Goal: Information Seeking & Learning: Learn about a topic

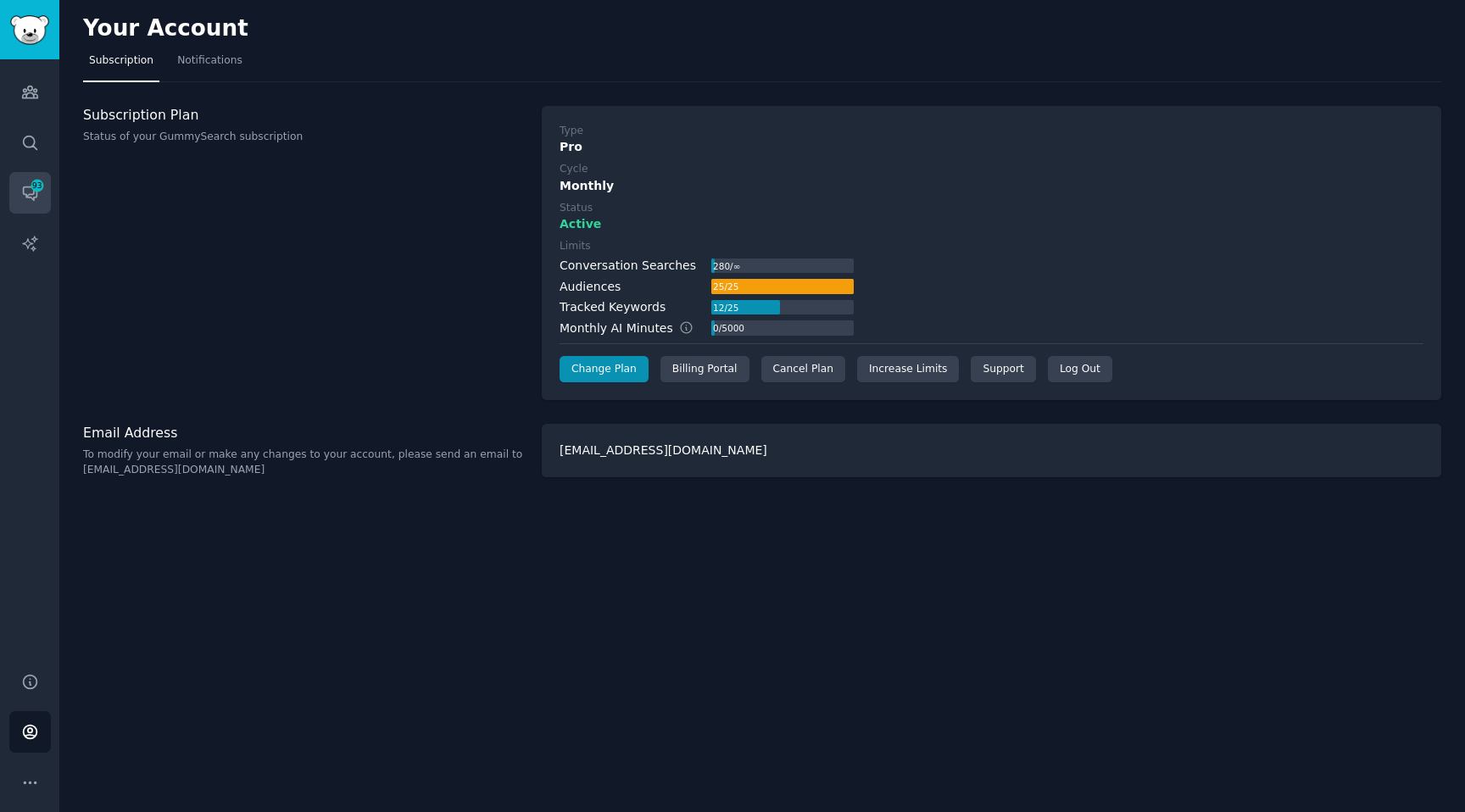
click at [23, 184] on icon "Sidebar" at bounding box center [30, 192] width 18 height 18
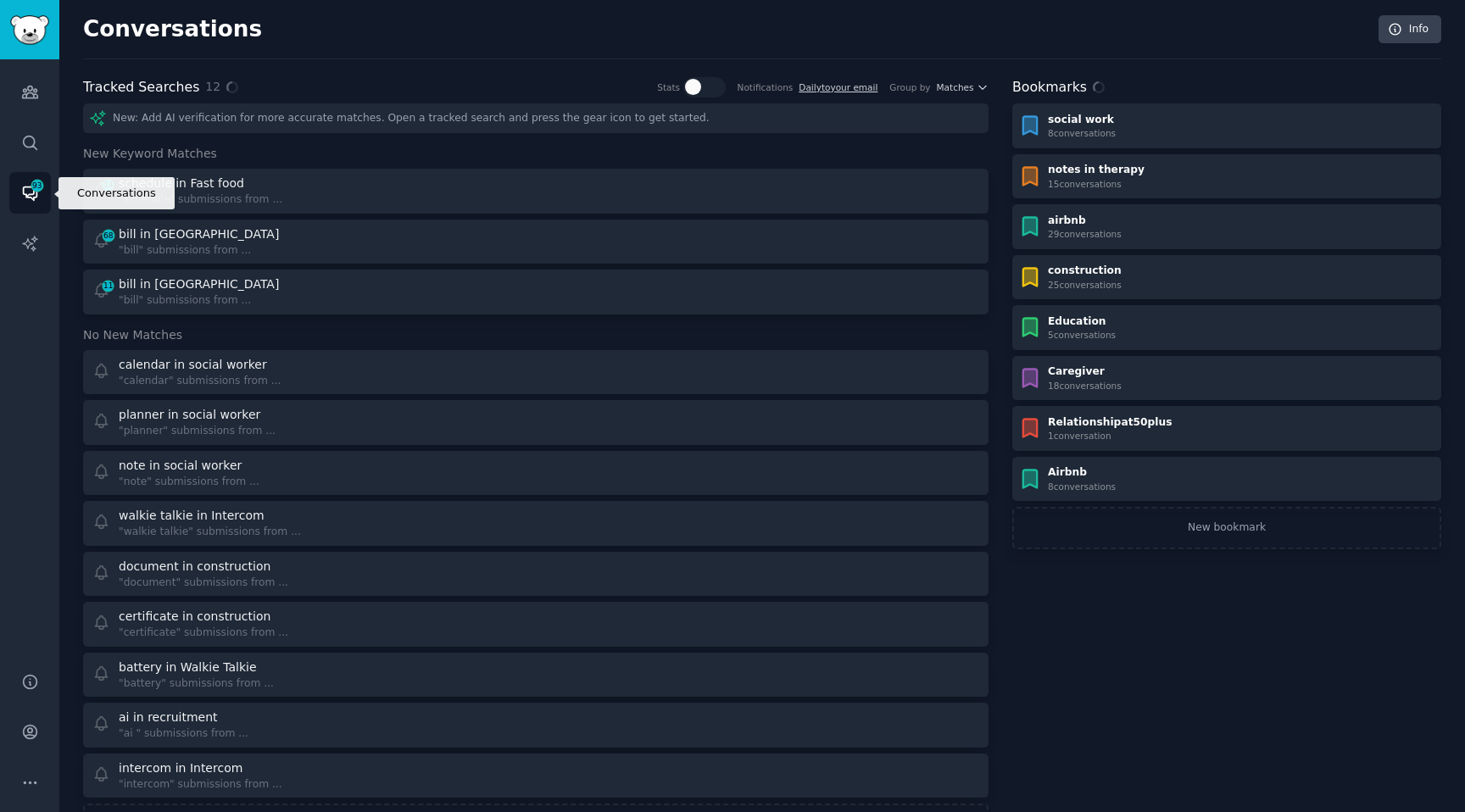
click at [20, 200] on link "Conversations 93" at bounding box center [30, 193] width 42 height 42
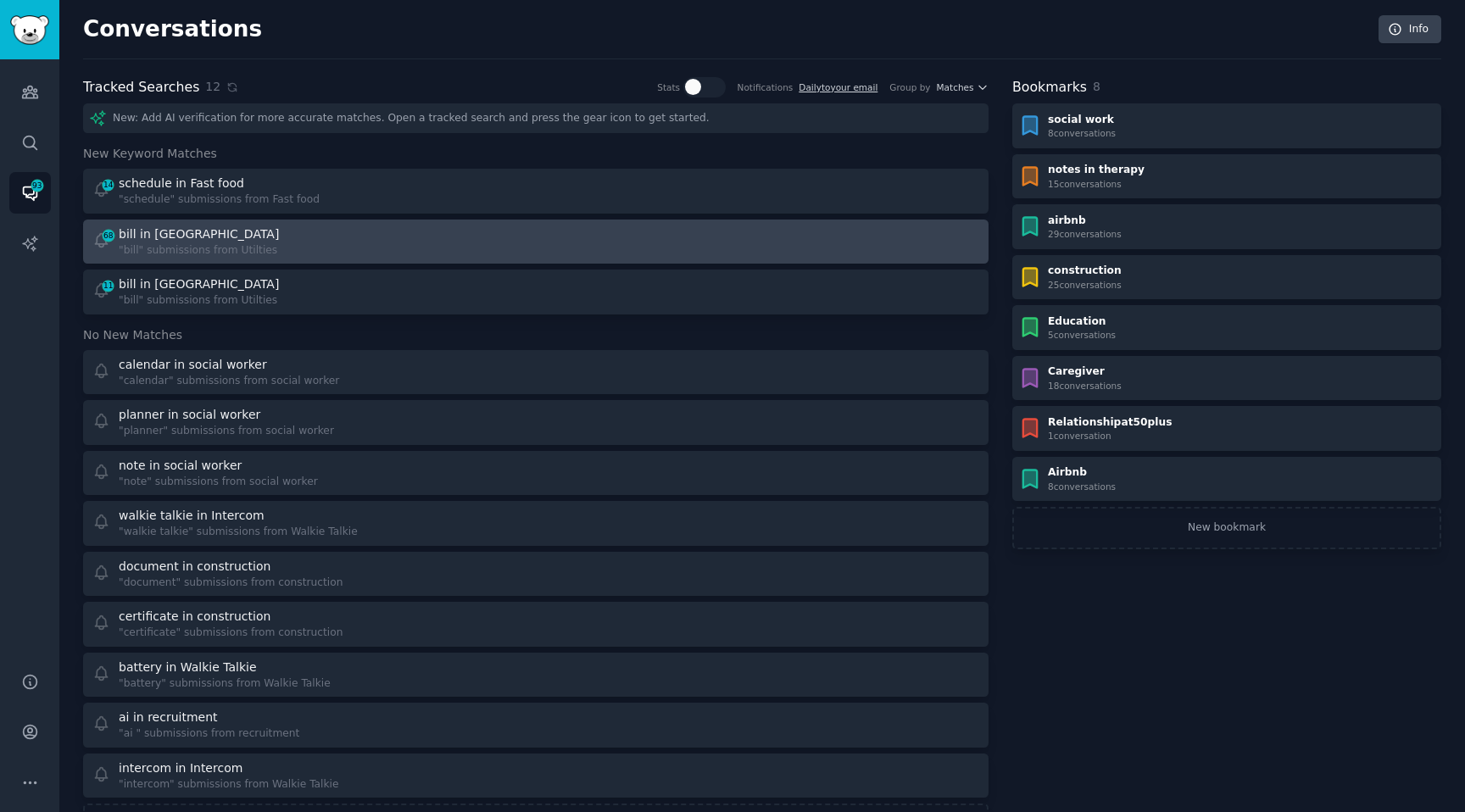
click at [141, 223] on link "68 bill in Utilties "bill" submissions from Utilties" at bounding box center [535, 241] width 905 height 45
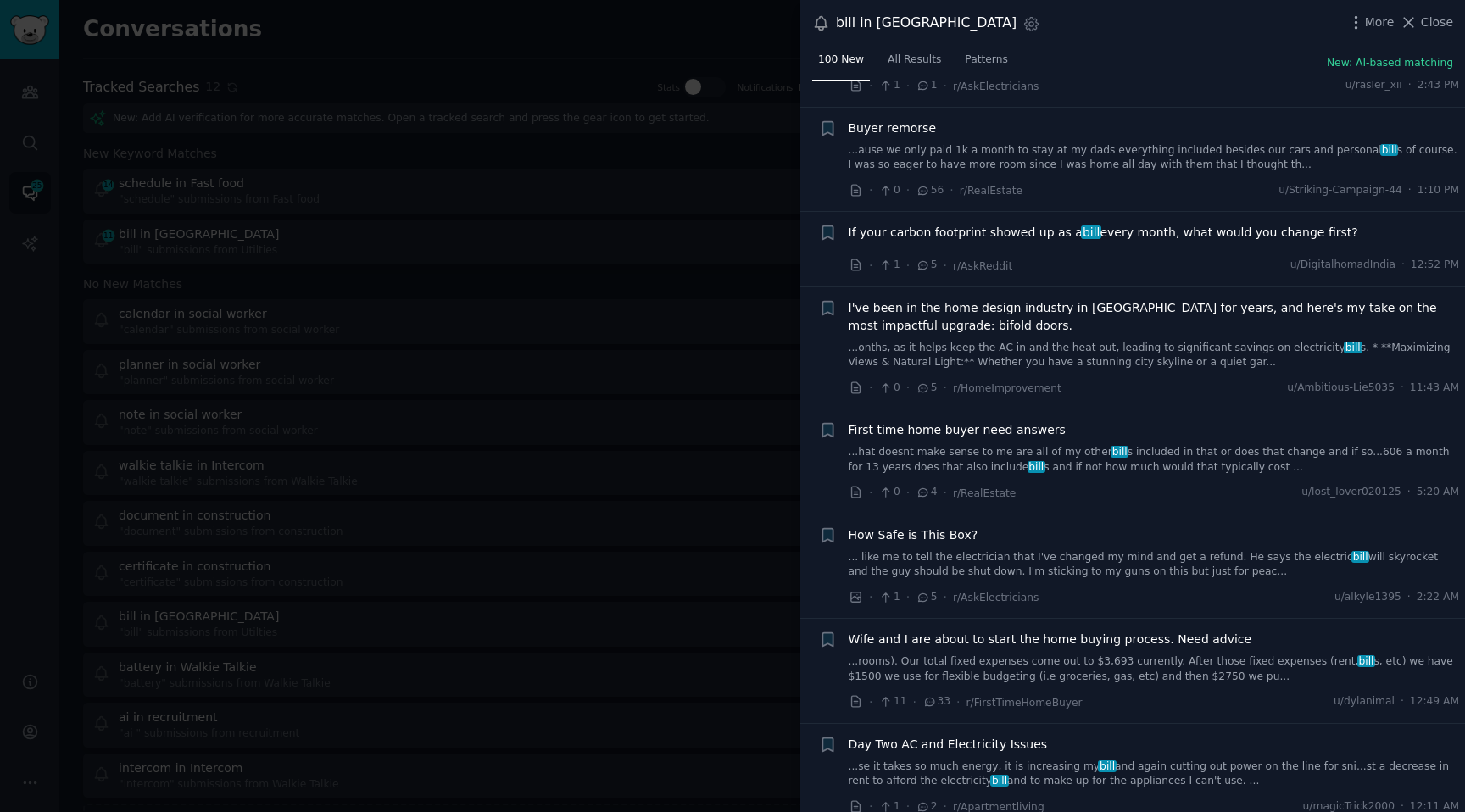
scroll to position [321, 0]
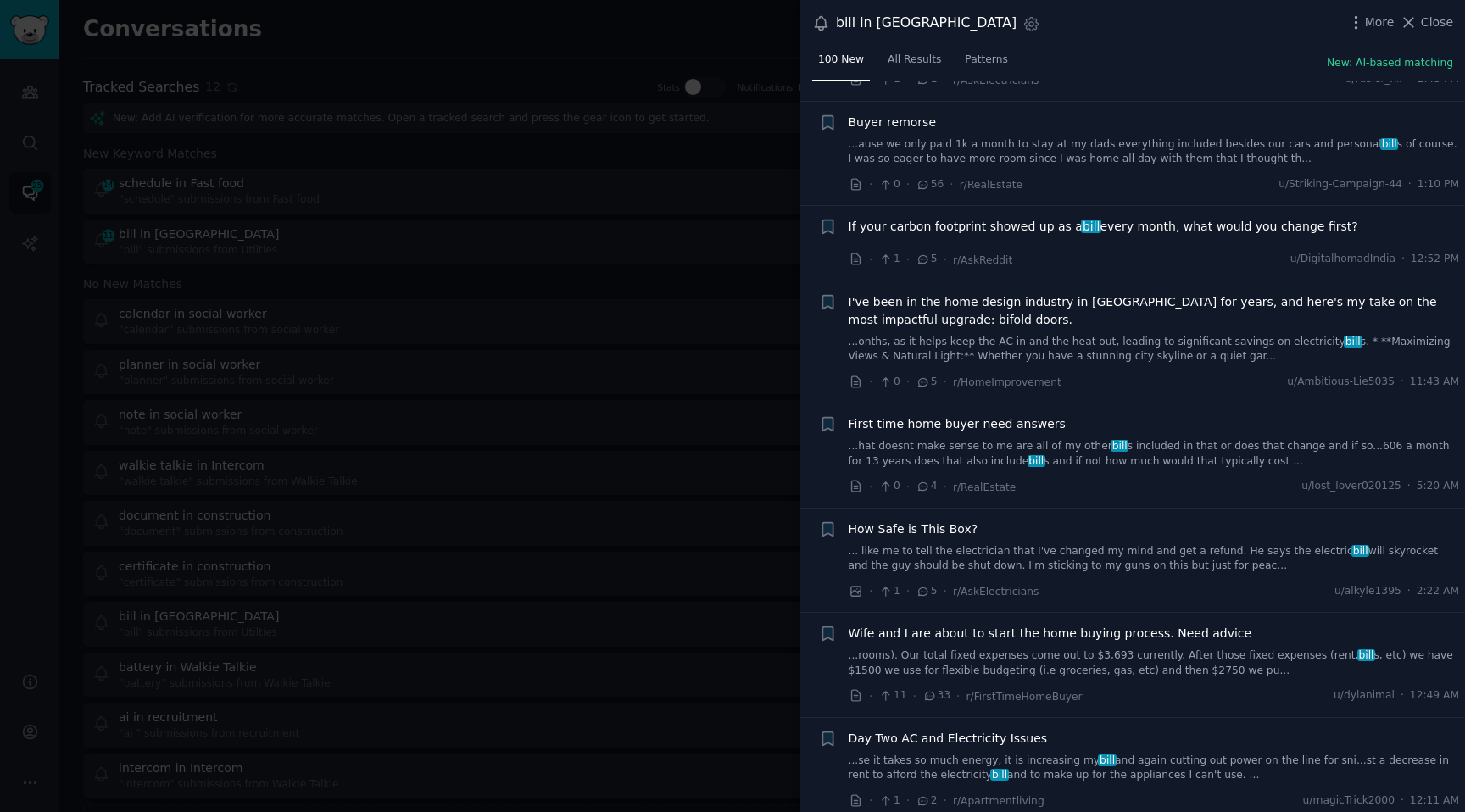
click at [936, 362] on link "...onths, as it helps keep the AC in and the heat out, leading to significant s…" at bounding box center [1154, 350] width 611 height 30
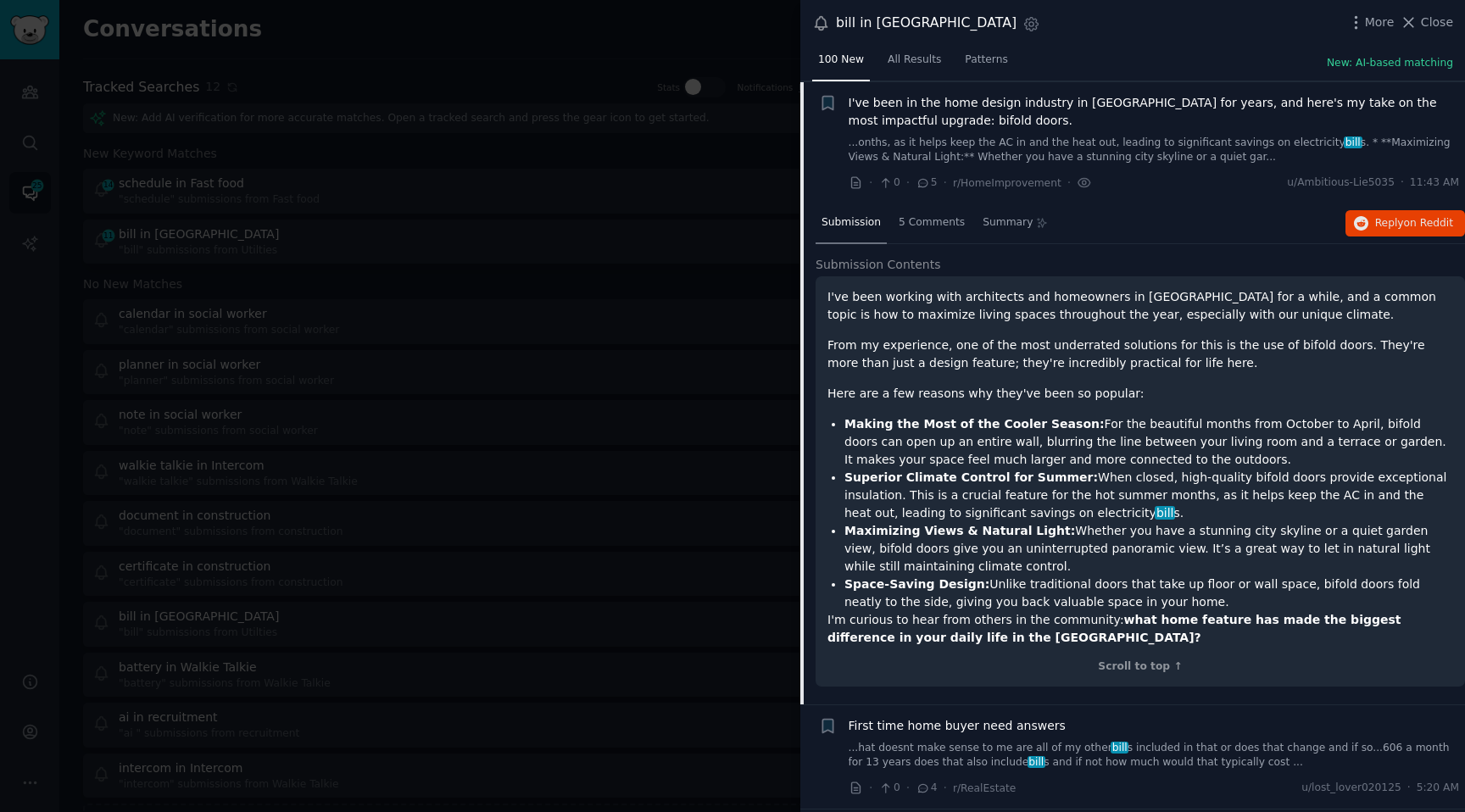
scroll to position [520, 0]
click at [941, 310] on p "I've been working with architects and homeowners in [GEOGRAPHIC_DATA] for a whi…" at bounding box center [1140, 305] width 626 height 35
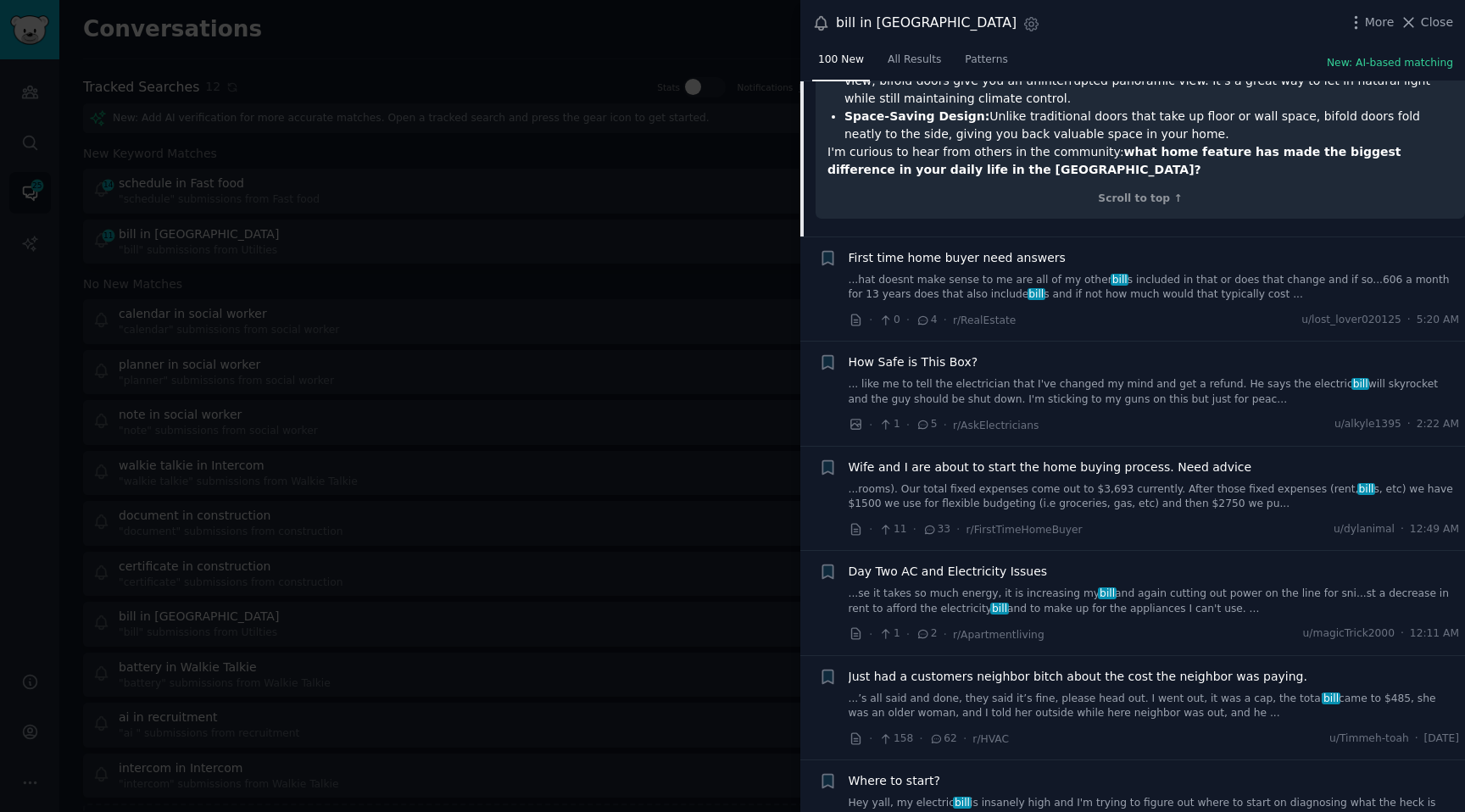
scroll to position [1073, 0]
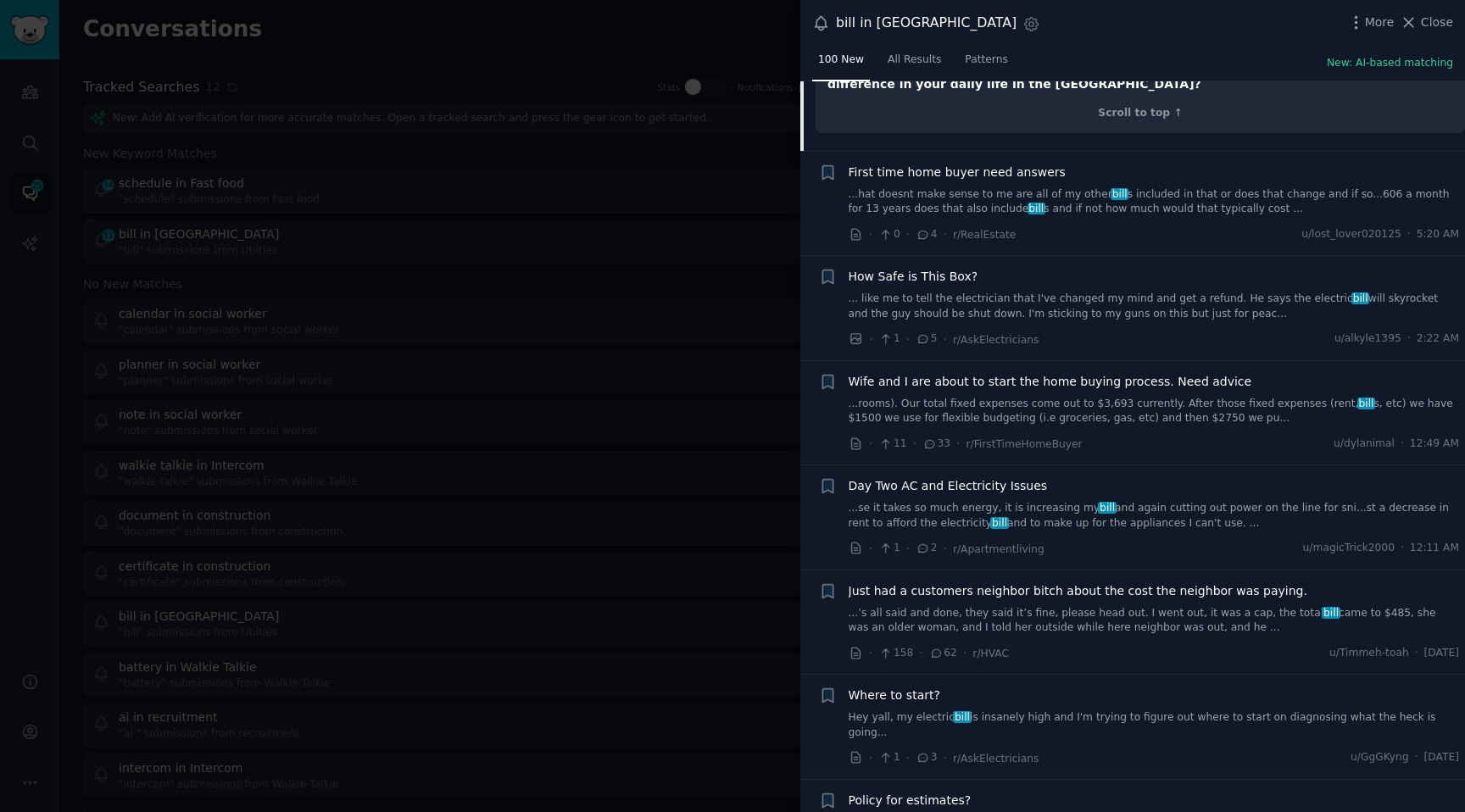
click at [907, 317] on link "... like me to tell the electrician that I've changed my mind and get a refund.…" at bounding box center [1154, 307] width 611 height 30
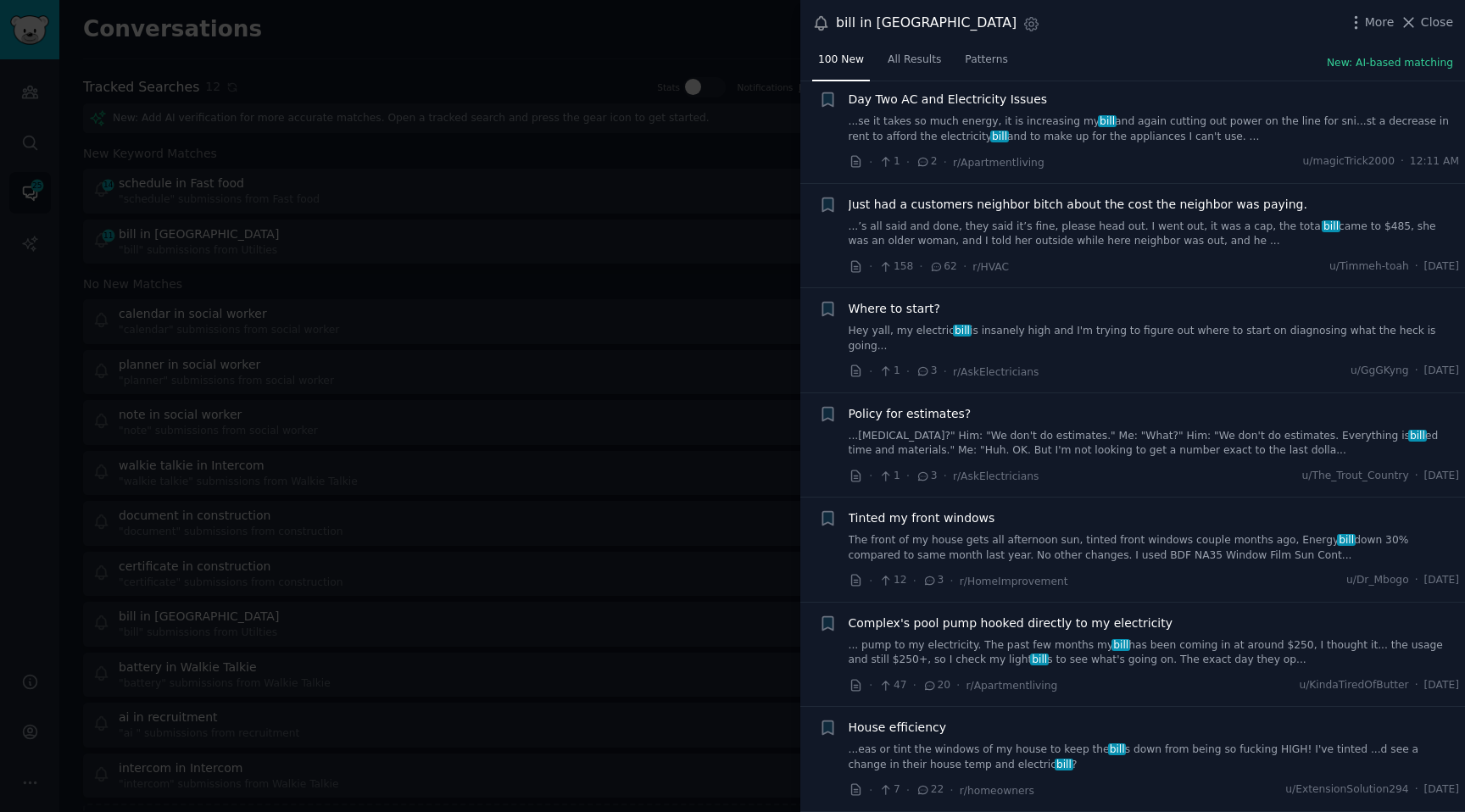
scroll to position [1755, 0]
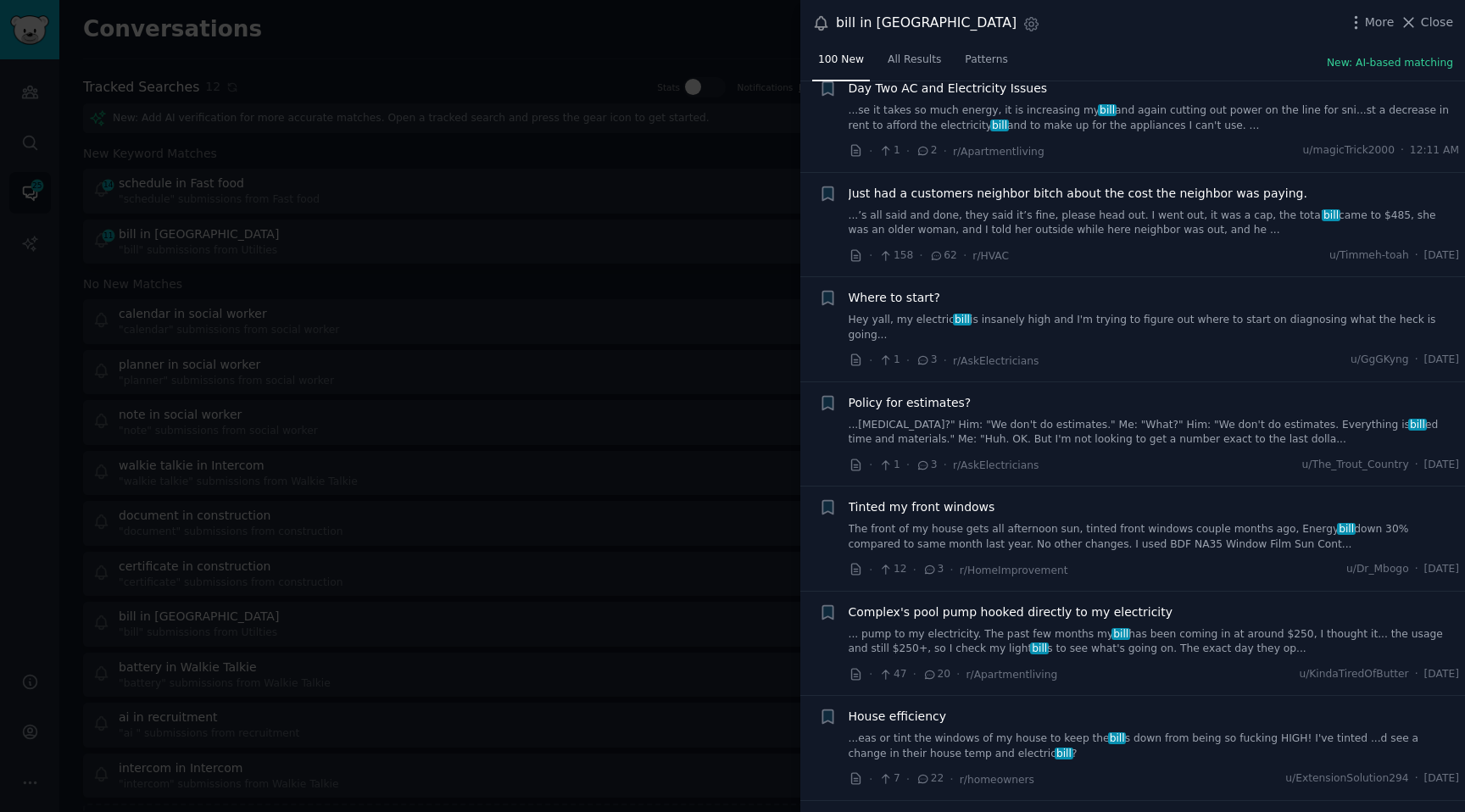
click at [1099, 321] on link "Hey yall, my electric bill is insanely high and I'm trying to figure out where …" at bounding box center [1154, 327] width 611 height 30
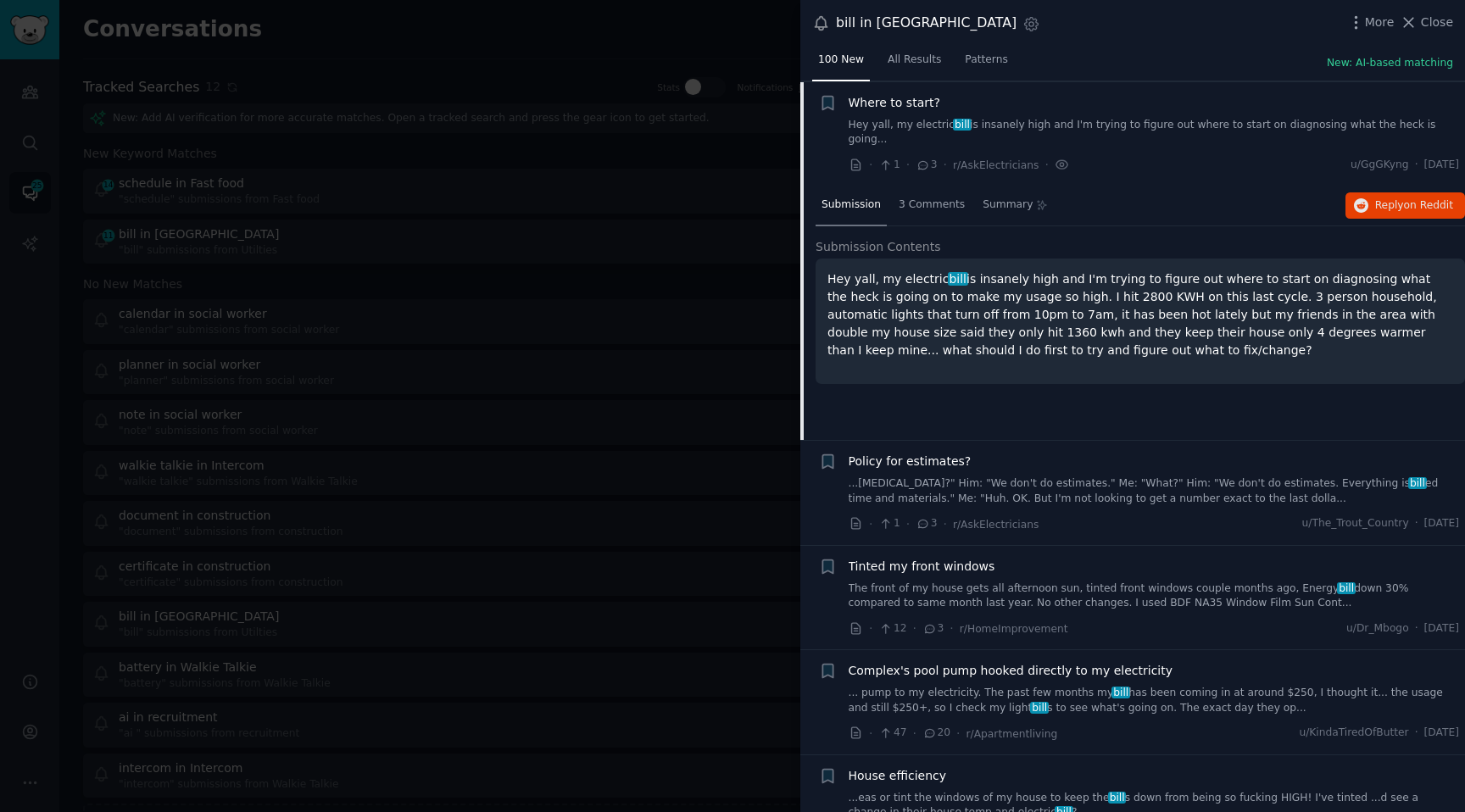
scroll to position [1166, 0]
click at [907, 197] on span "3 Comments" at bounding box center [932, 204] width 66 height 15
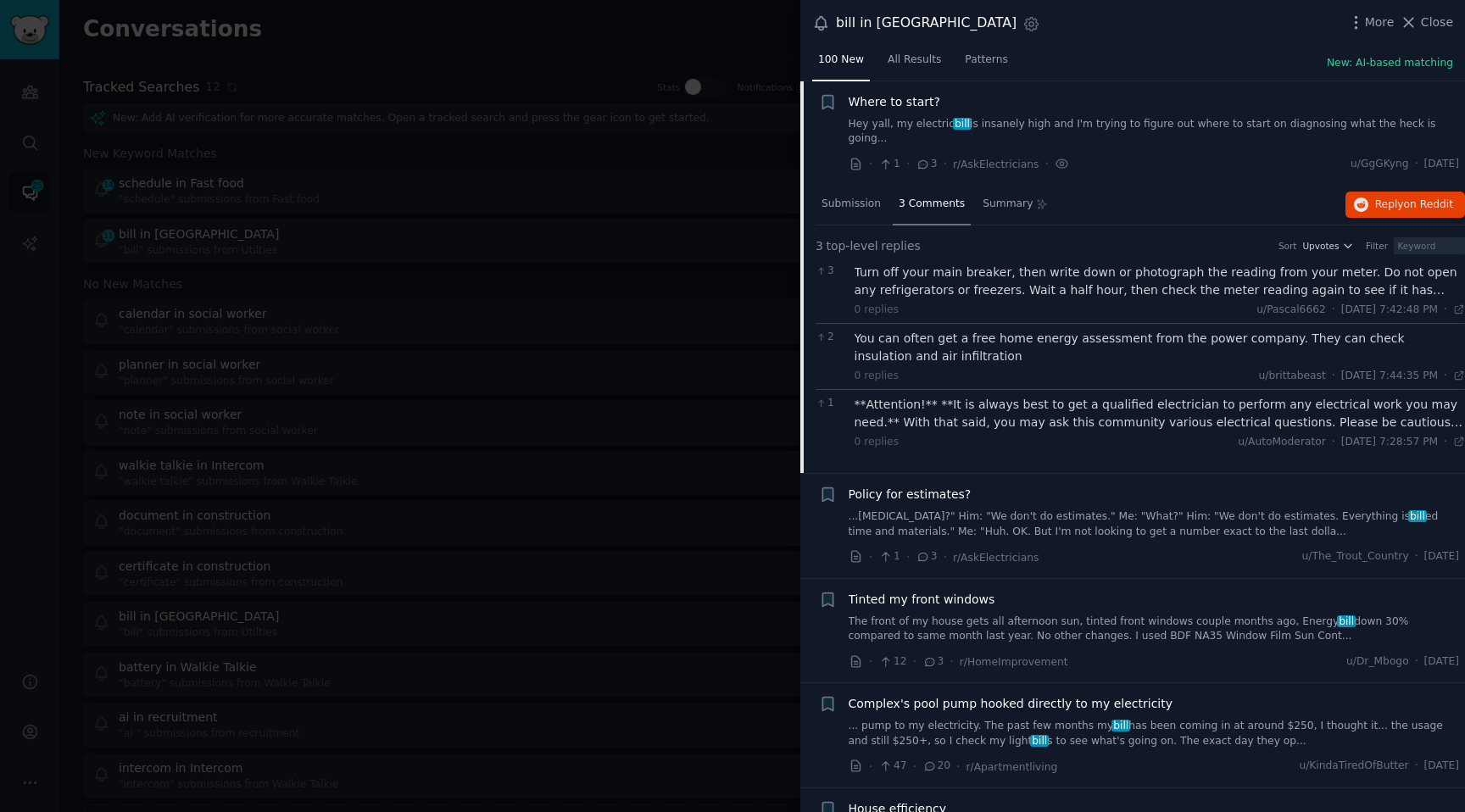
click at [1296, 303] on div "u/Pascal6662 · [DATE] 7:42:48 PM Sun 8/10/2025 ·" at bounding box center [1361, 310] width 209 height 15
click at [1295, 270] on div "Turn off your main breaker, then write down or photograph the reading from your…" at bounding box center [1159, 282] width 611 height 35
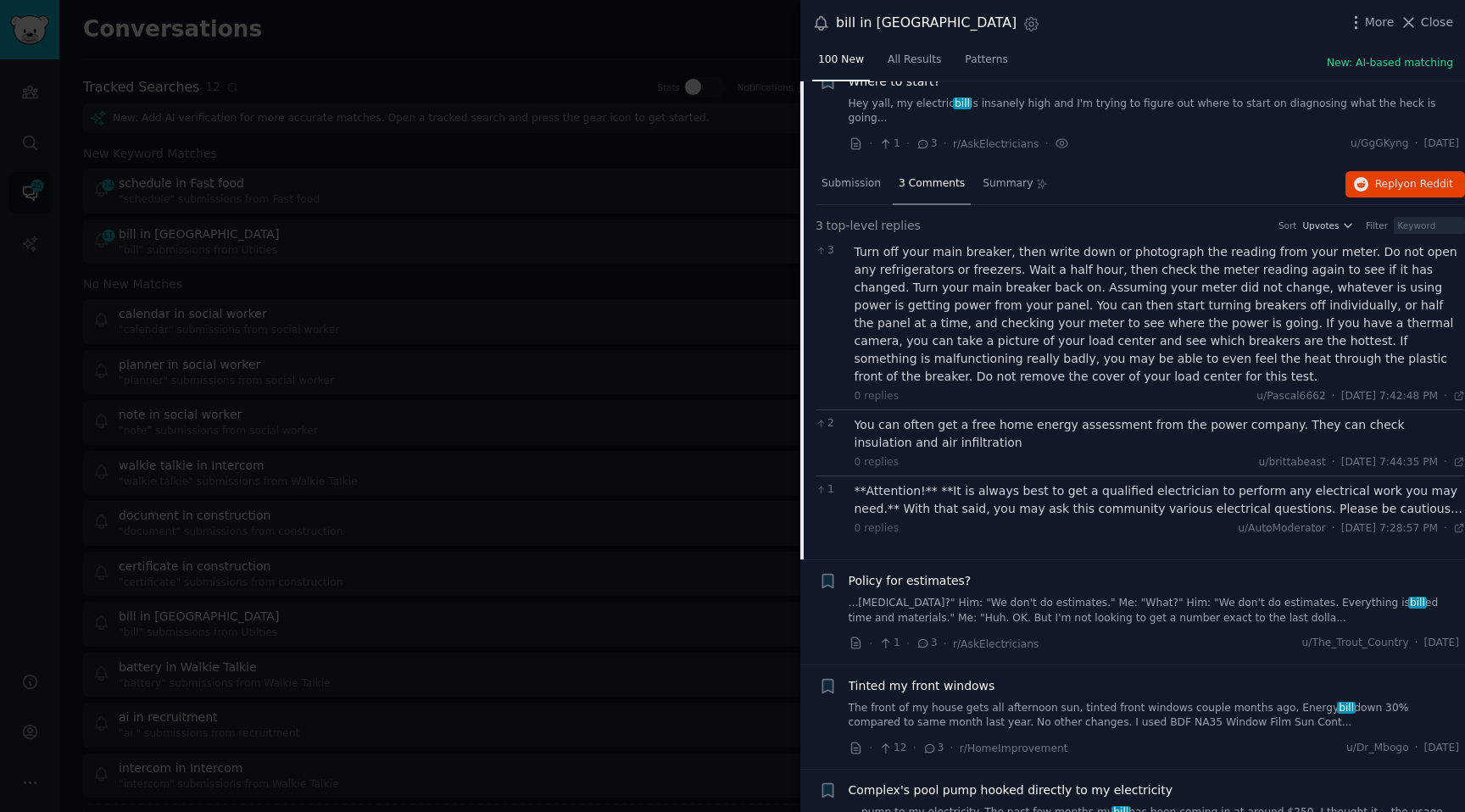
scroll to position [1189, 0]
click at [995, 244] on div "Turn off your main breaker, then write down or photograph the reading from your…" at bounding box center [1159, 311] width 611 height 143
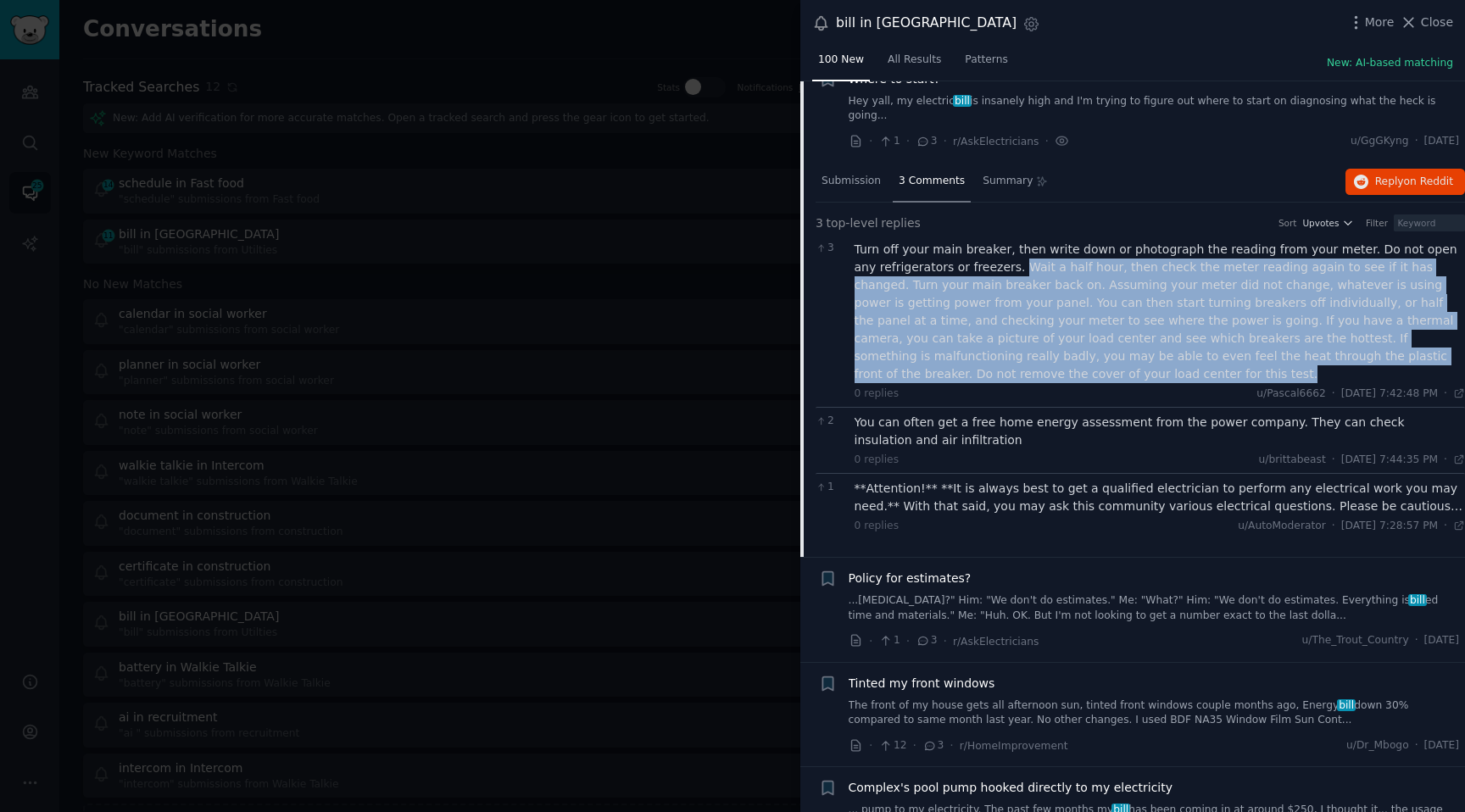
drag, startPoint x: 993, startPoint y: 247, endPoint x: 895, endPoint y: 356, distance: 146.6
click at [895, 356] on div "Turn off your main breaker, then write down or photograph the reading from your…" at bounding box center [1159, 311] width 611 height 143
click at [961, 284] on div "Turn off your main breaker, then write down or photograph the reading from your…" at bounding box center [1159, 311] width 611 height 143
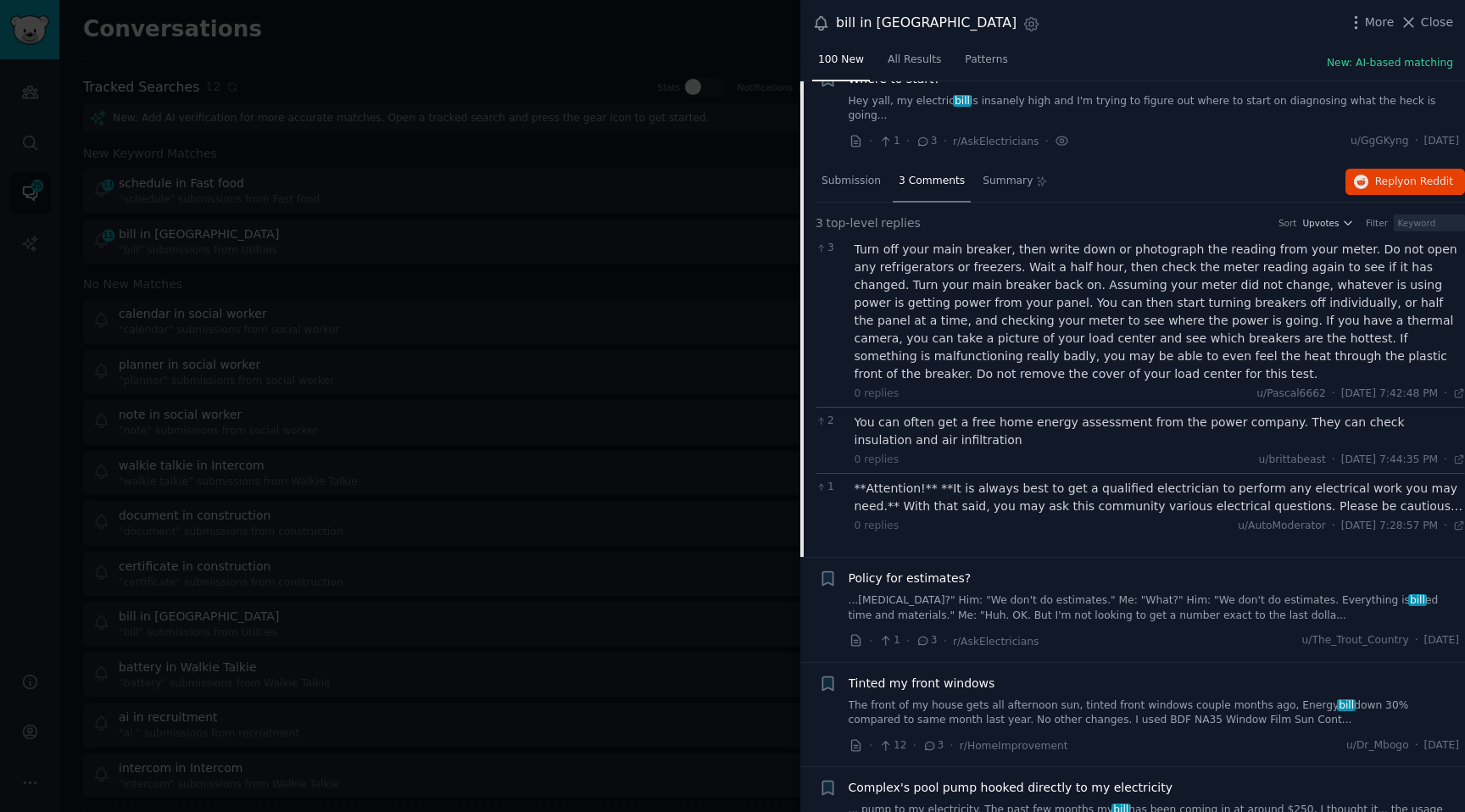
click at [964, 273] on div "Turn off your main breaker, then write down or photograph the reading from your…" at bounding box center [1159, 311] width 611 height 143
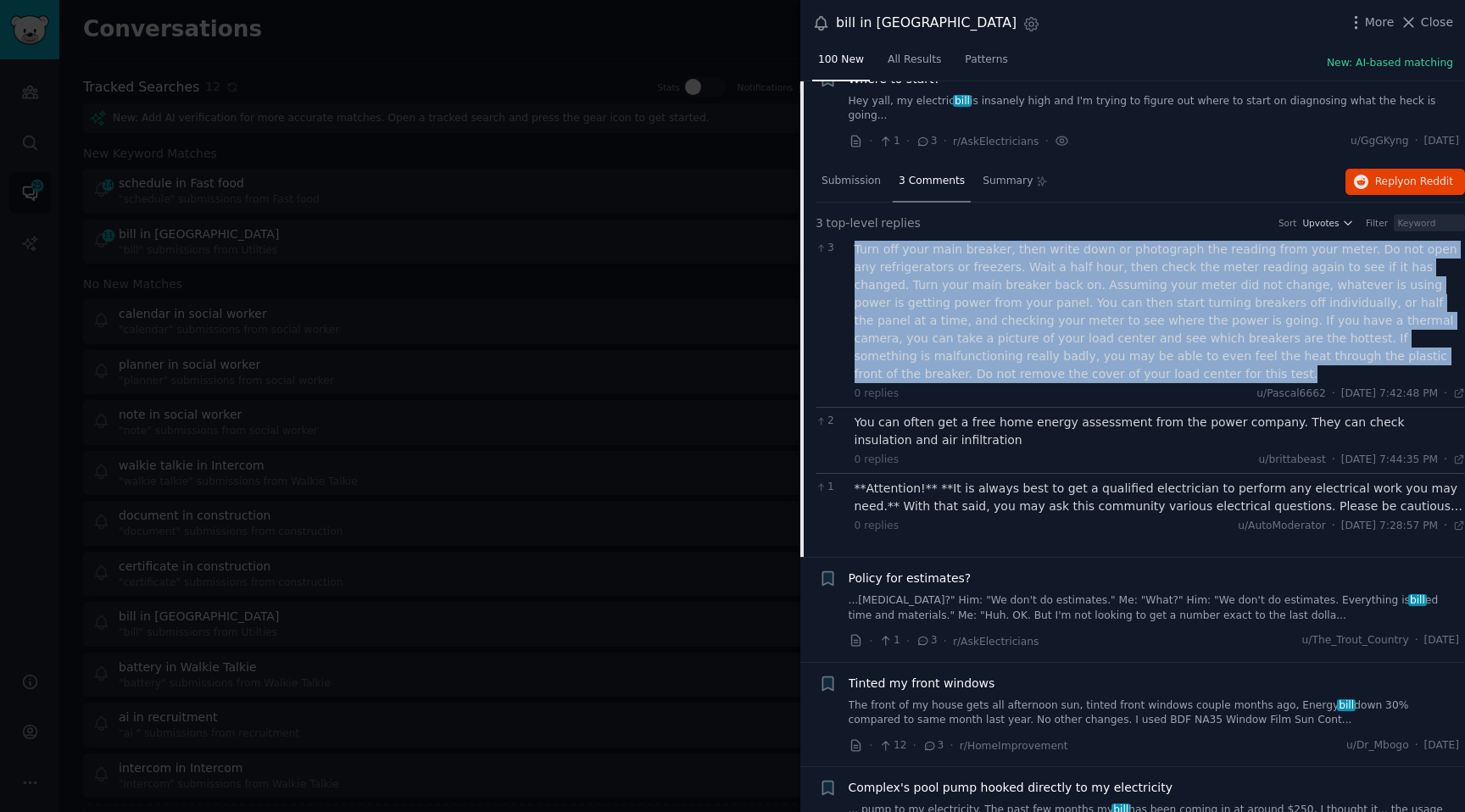
drag, startPoint x: 855, startPoint y: 231, endPoint x: 910, endPoint y: 360, distance: 140.2
click at [910, 360] on div "Turn off your main breaker, then write down or photograph the reading from your…" at bounding box center [1159, 311] width 611 height 143
click at [910, 363] on div "Turn off your main breaker, then write down or photograph the reading from your…" at bounding box center [1159, 311] width 611 height 143
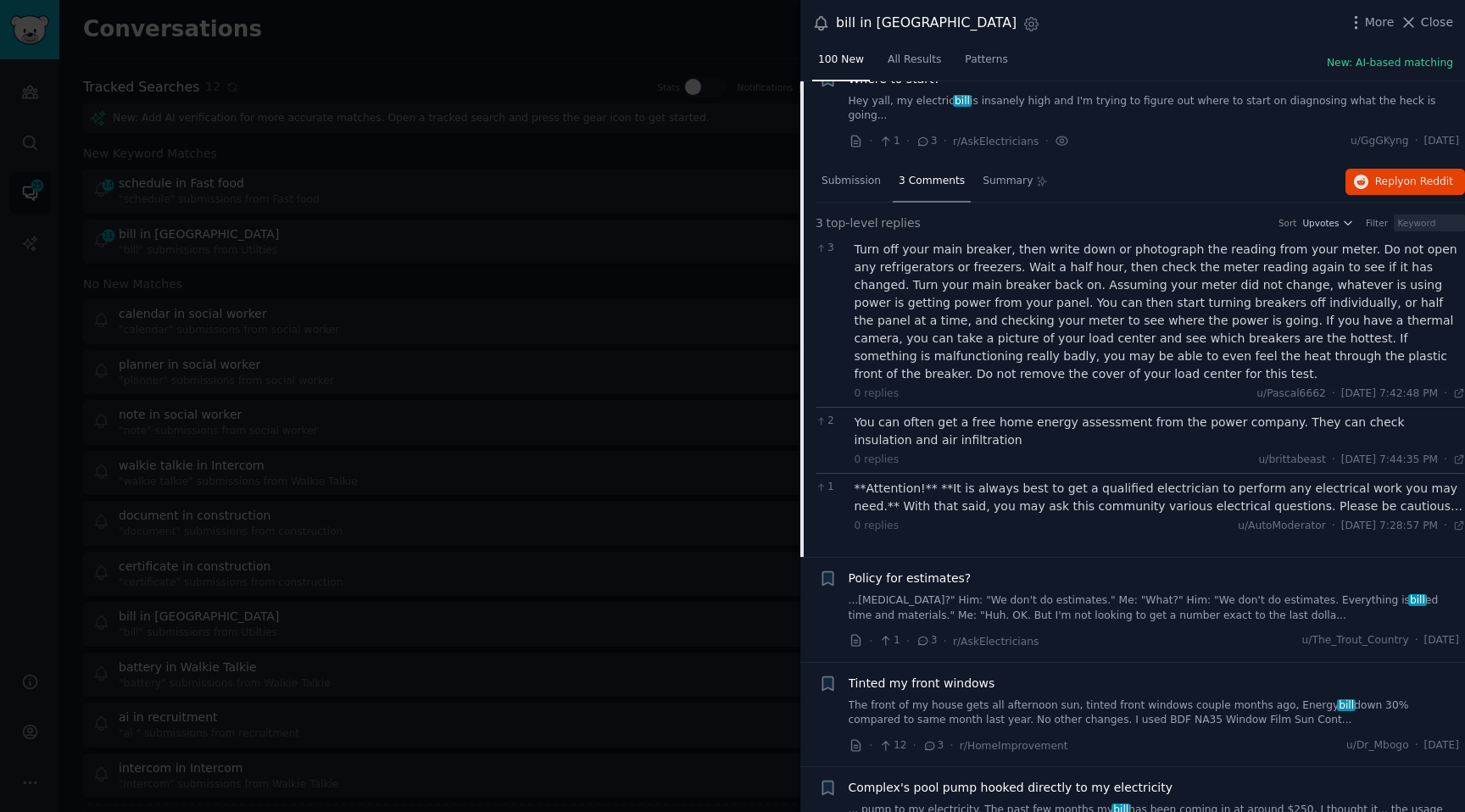
click at [915, 421] on div "You can often get a free home energy assessment from the power company. They ca…" at bounding box center [1159, 432] width 611 height 35
click at [934, 406] on div "2 You can often get a free home energy assessment from the power company. They …" at bounding box center [1140, 439] width 649 height 66
click at [929, 415] on div "You can often get a free home energy assessment from the power company. They ca…" at bounding box center [1159, 432] width 611 height 35
click at [918, 480] on div "**Attention!** **It is always best to get a qualified electrician to perform an…" at bounding box center [1159, 498] width 611 height 35
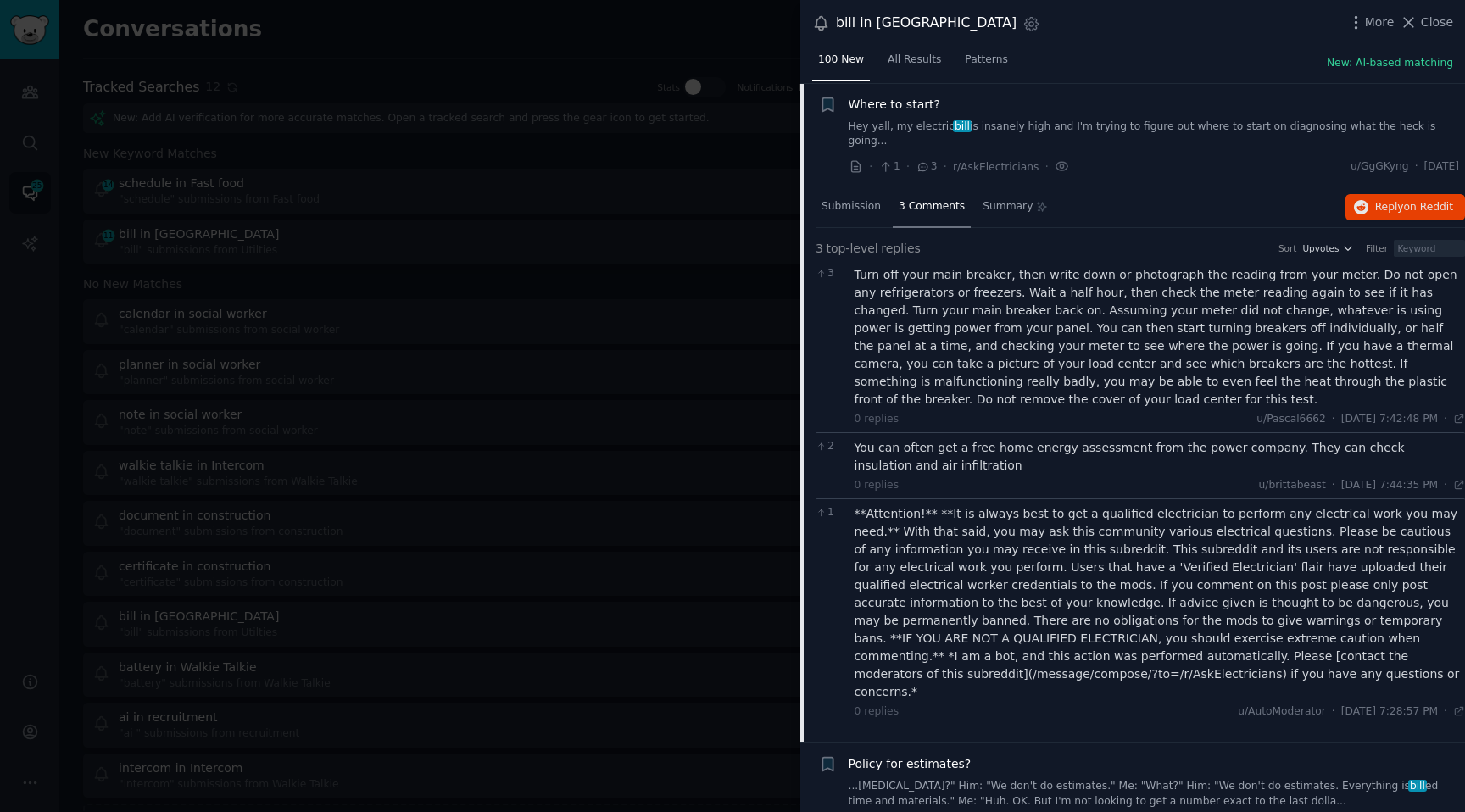
scroll to position [1007, 0]
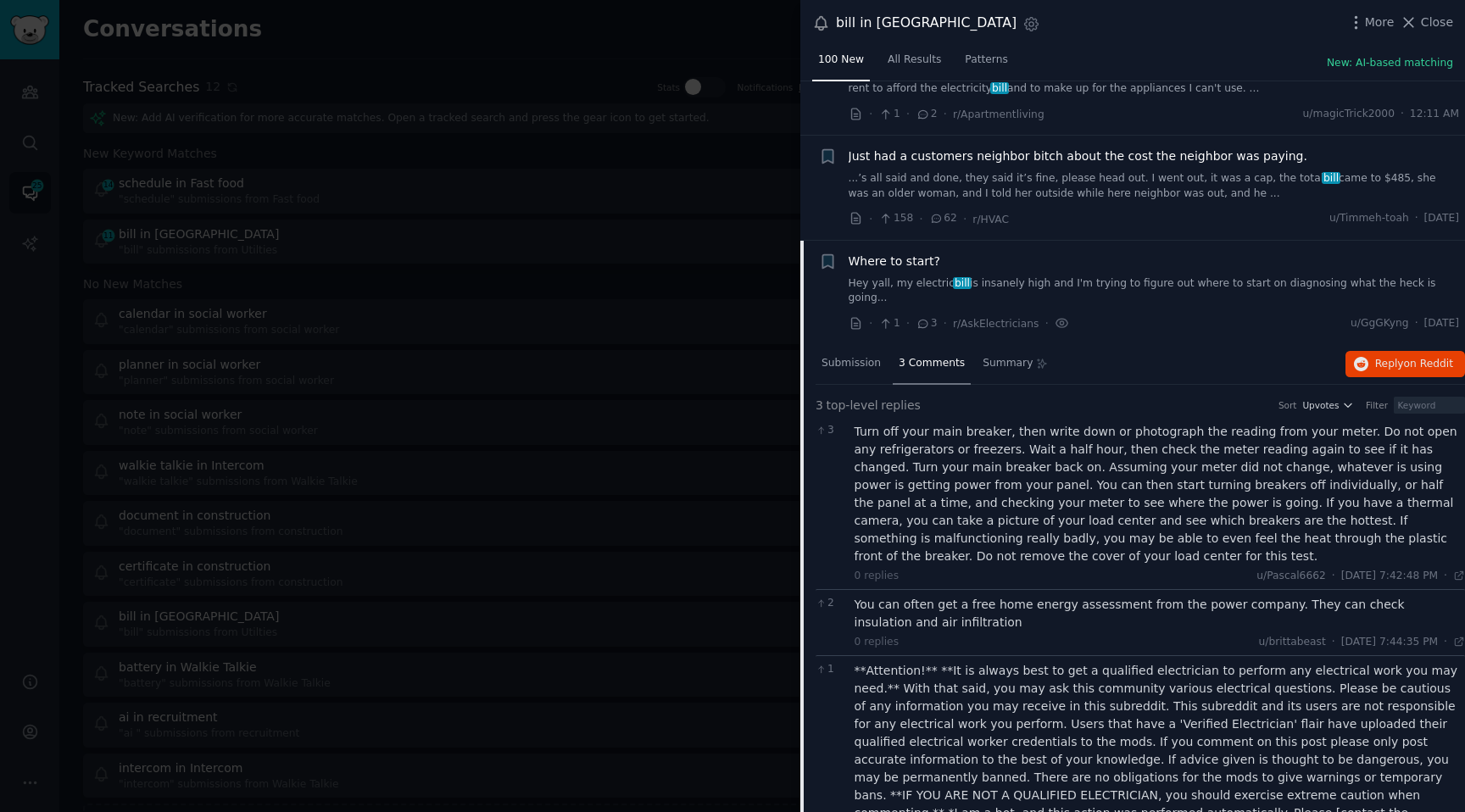
click at [926, 417] on div "3 Turn off your main breaker, then write down or photograph the reading from yo…" at bounding box center [1140, 502] width 649 height 172
click at [1144, 424] on div "Turn off your main breaker, then write down or photograph the reading from your…" at bounding box center [1159, 494] width 611 height 143
click at [1199, 423] on div "Turn off your main breaker, then write down or photograph the reading from your…" at bounding box center [1159, 494] width 611 height 143
click at [1251, 423] on div "Turn off your main breaker, then write down or photograph the reading from your…" at bounding box center [1159, 494] width 611 height 143
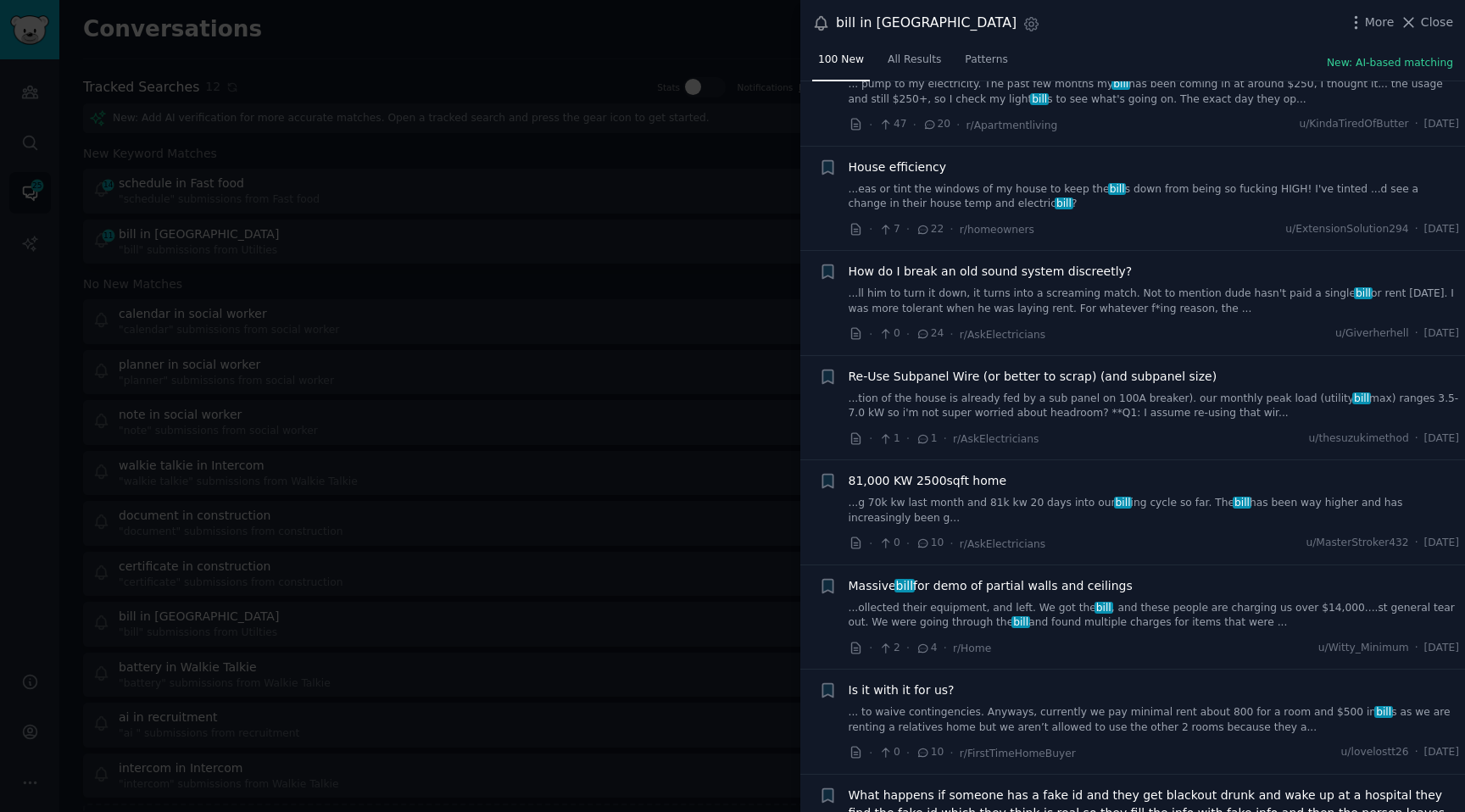
scroll to position [2084, 0]
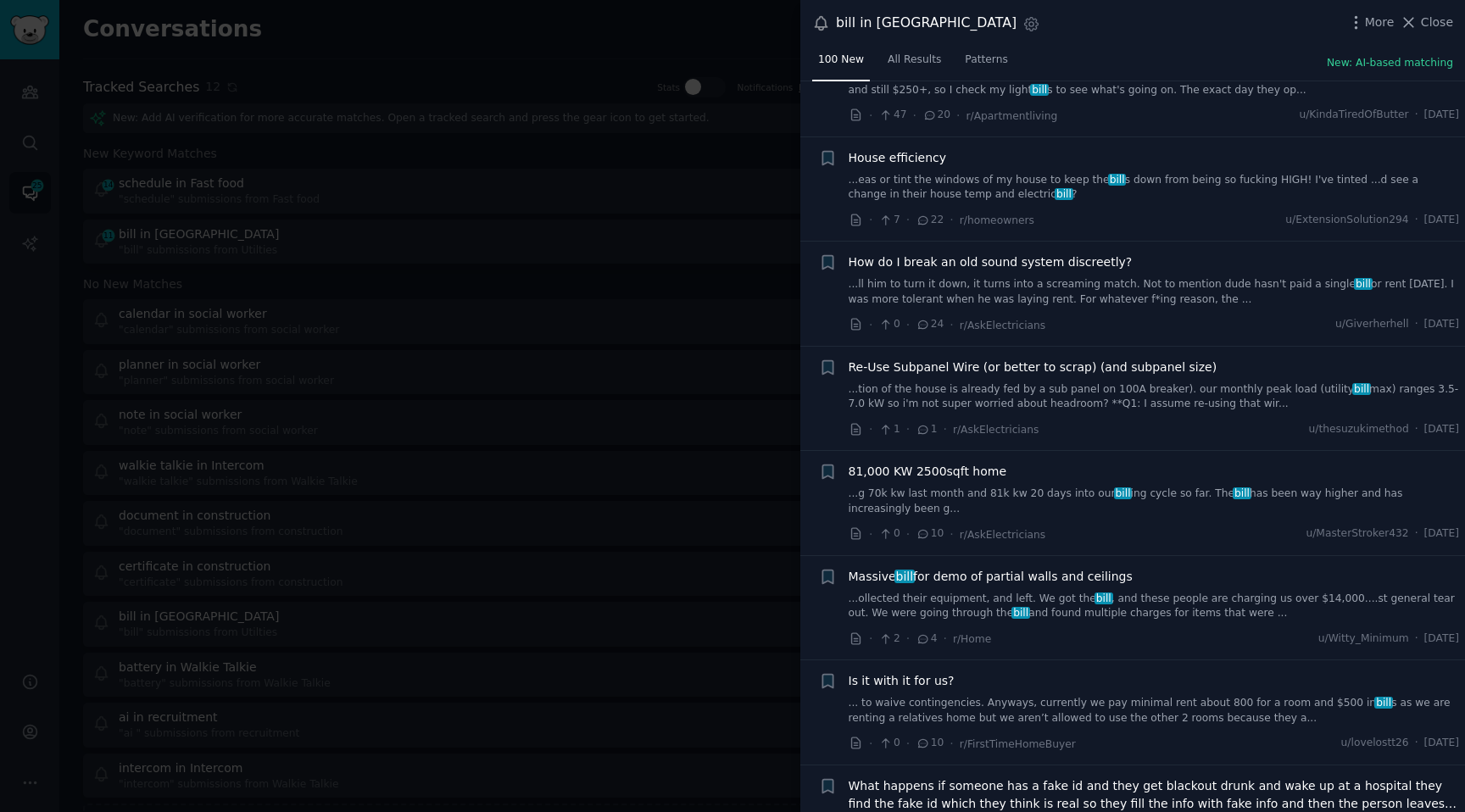
click at [1089, 591] on link "...ollected their equipment, and left. We got the bill , and these people are c…" at bounding box center [1154, 606] width 611 height 30
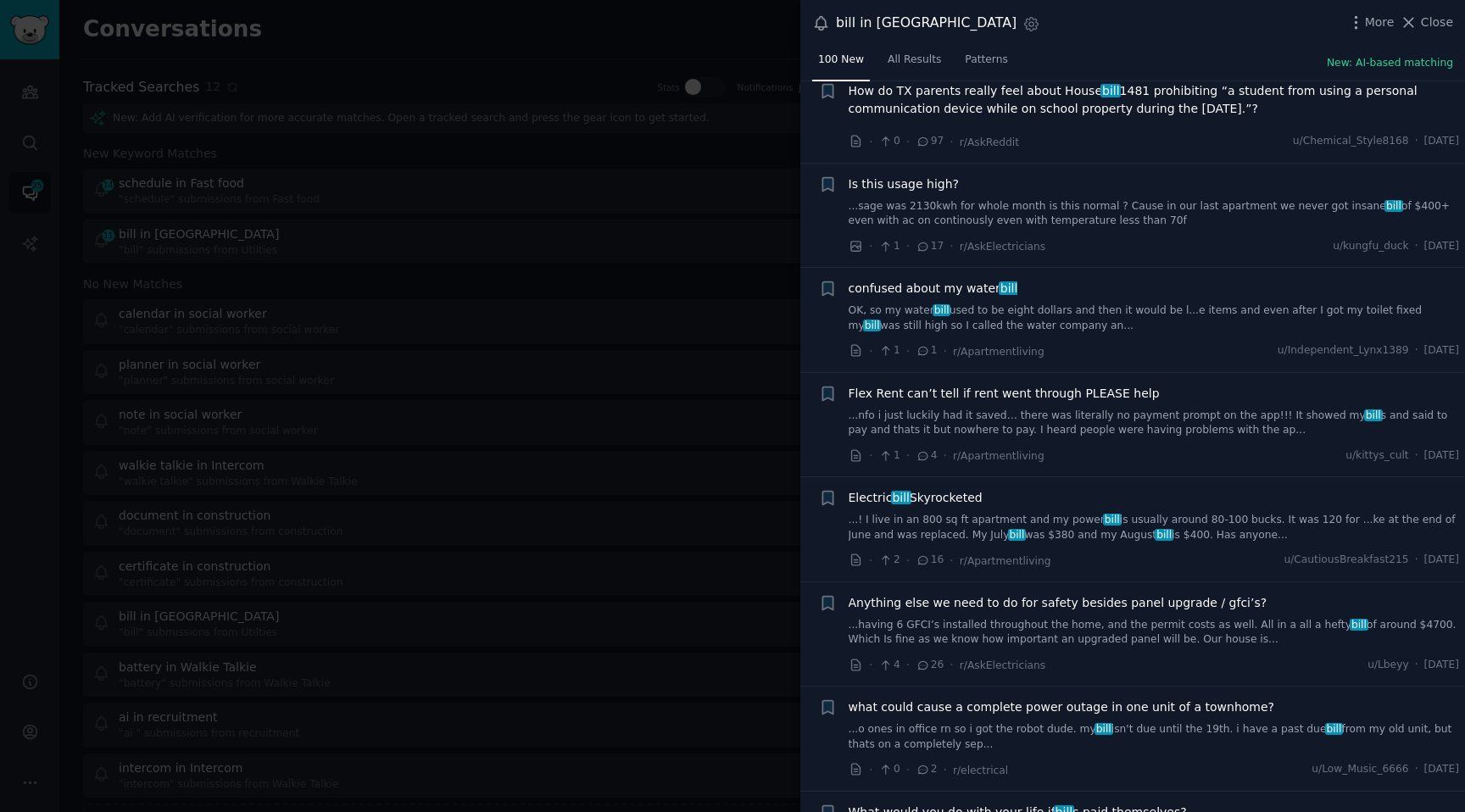
scroll to position [4655, 0]
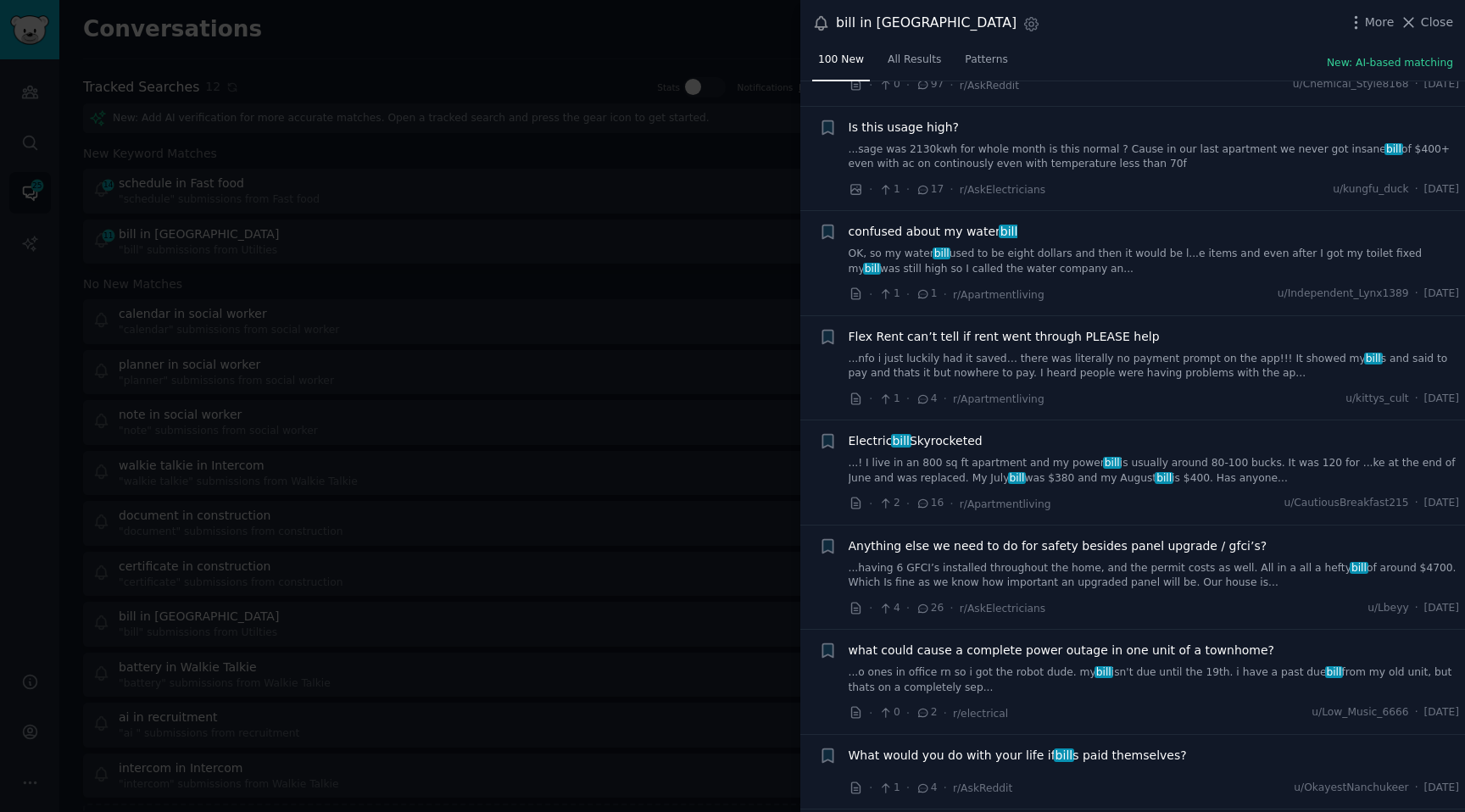
click at [1117, 456] on link "...! I live in an 800 sq ft apartment and my power bill is usually around 80-10…" at bounding box center [1154, 471] width 611 height 30
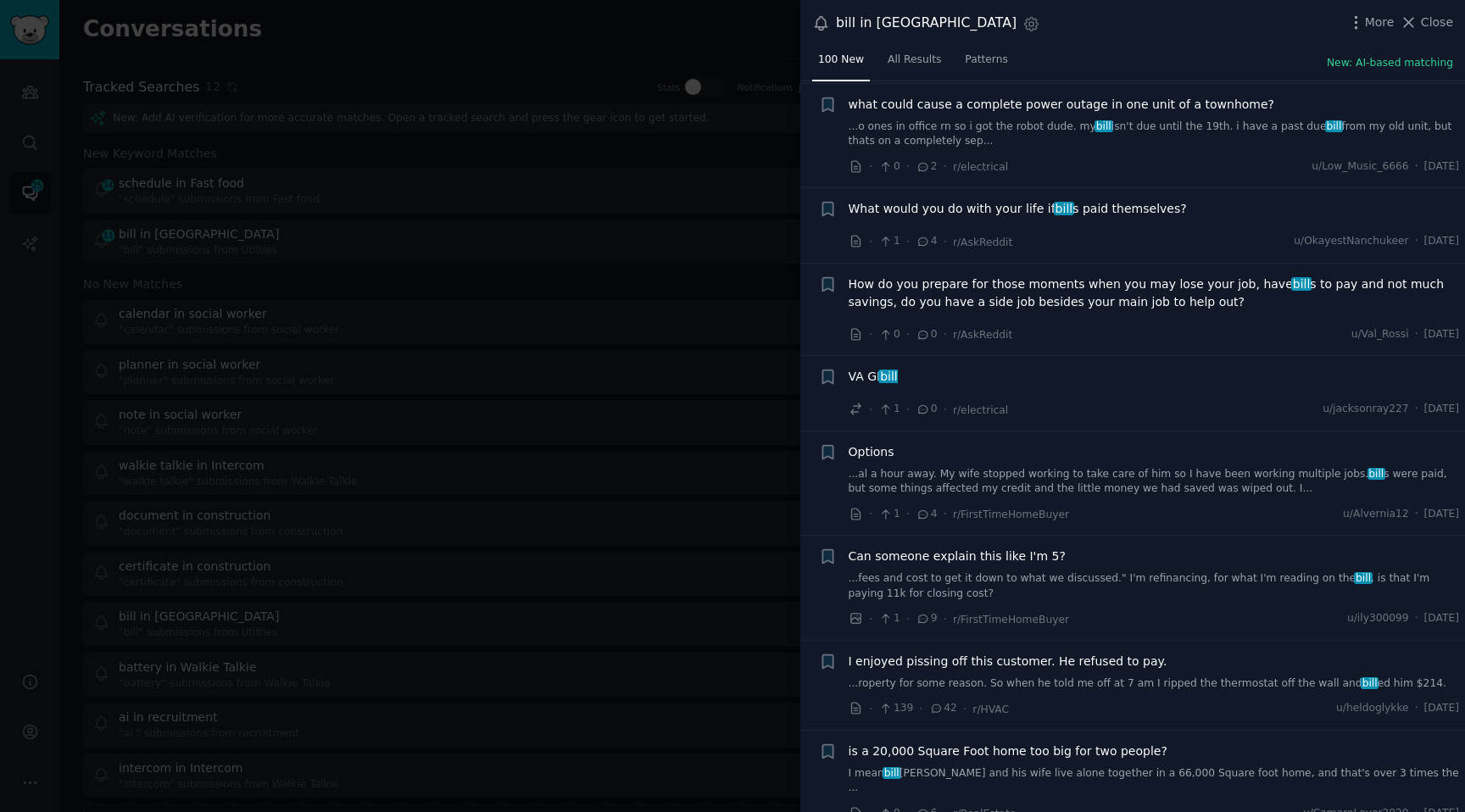
scroll to position [4882, 0]
click at [1209, 571] on link "...fees and cost to get it down to what we discussed." I'm refinancing, for wha…" at bounding box center [1154, 585] width 611 height 30
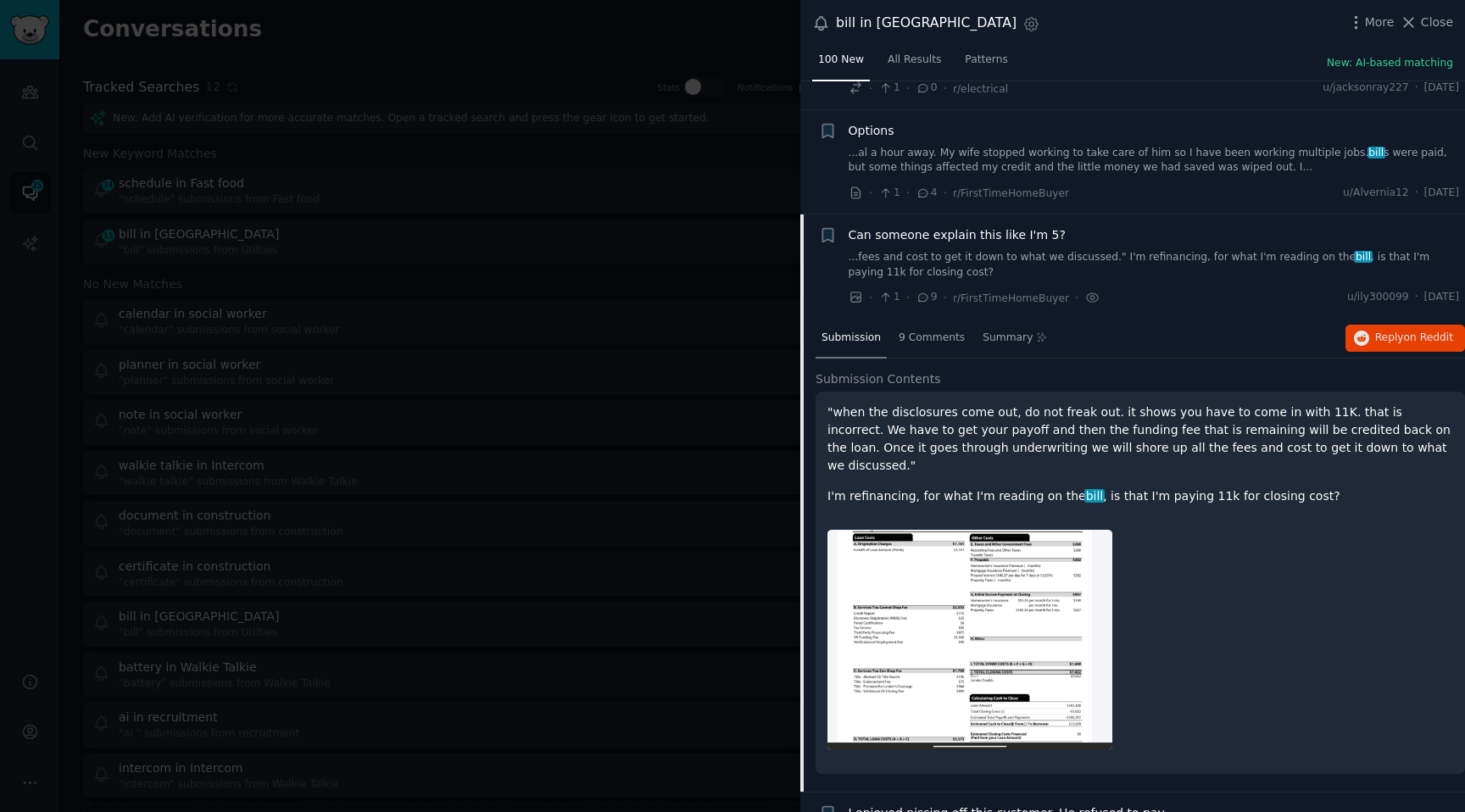
scroll to position [4946, 0]
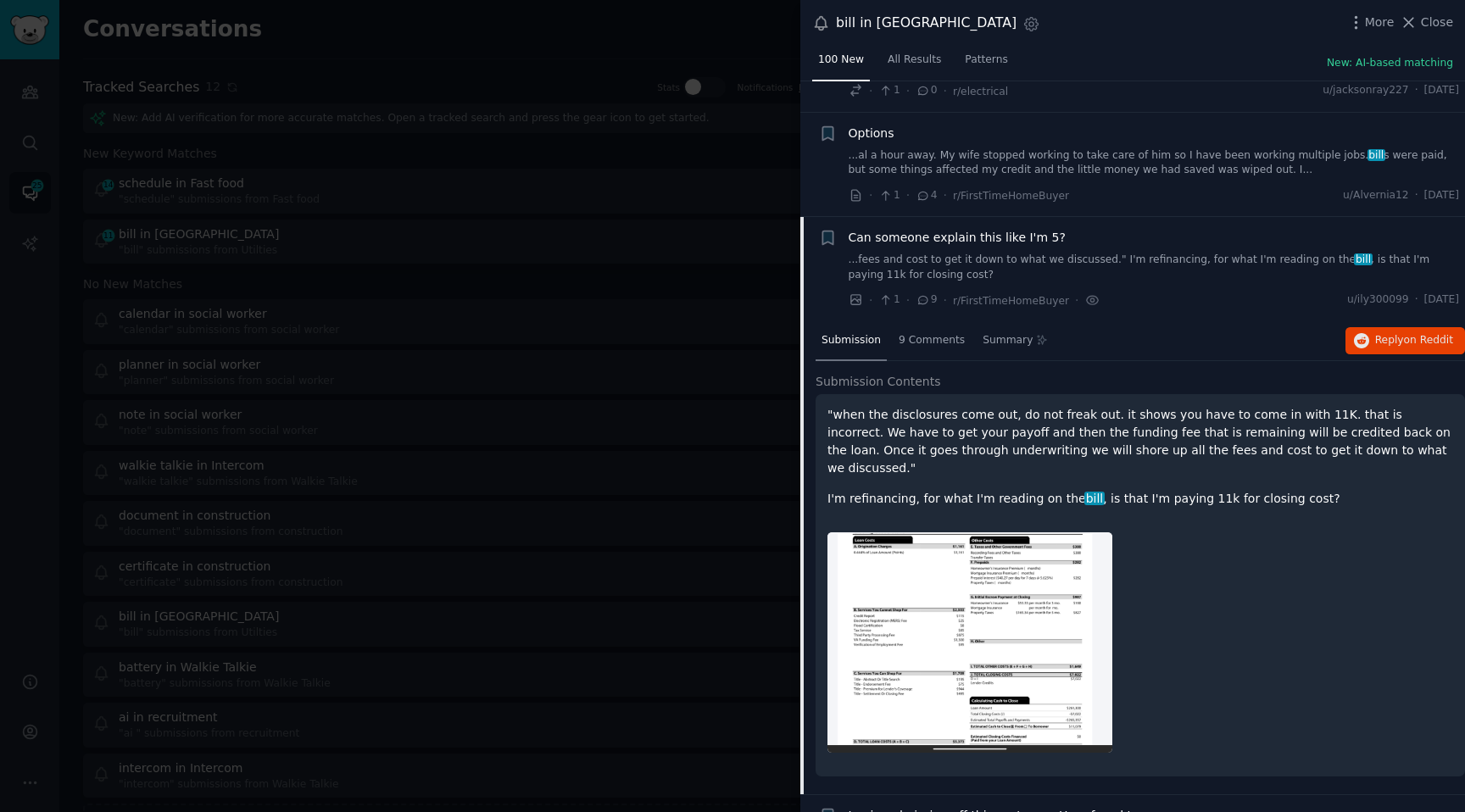
click at [976, 566] on img at bounding box center [969, 642] width 284 height 220
click at [997, 576] on img at bounding box center [969, 642] width 284 height 220
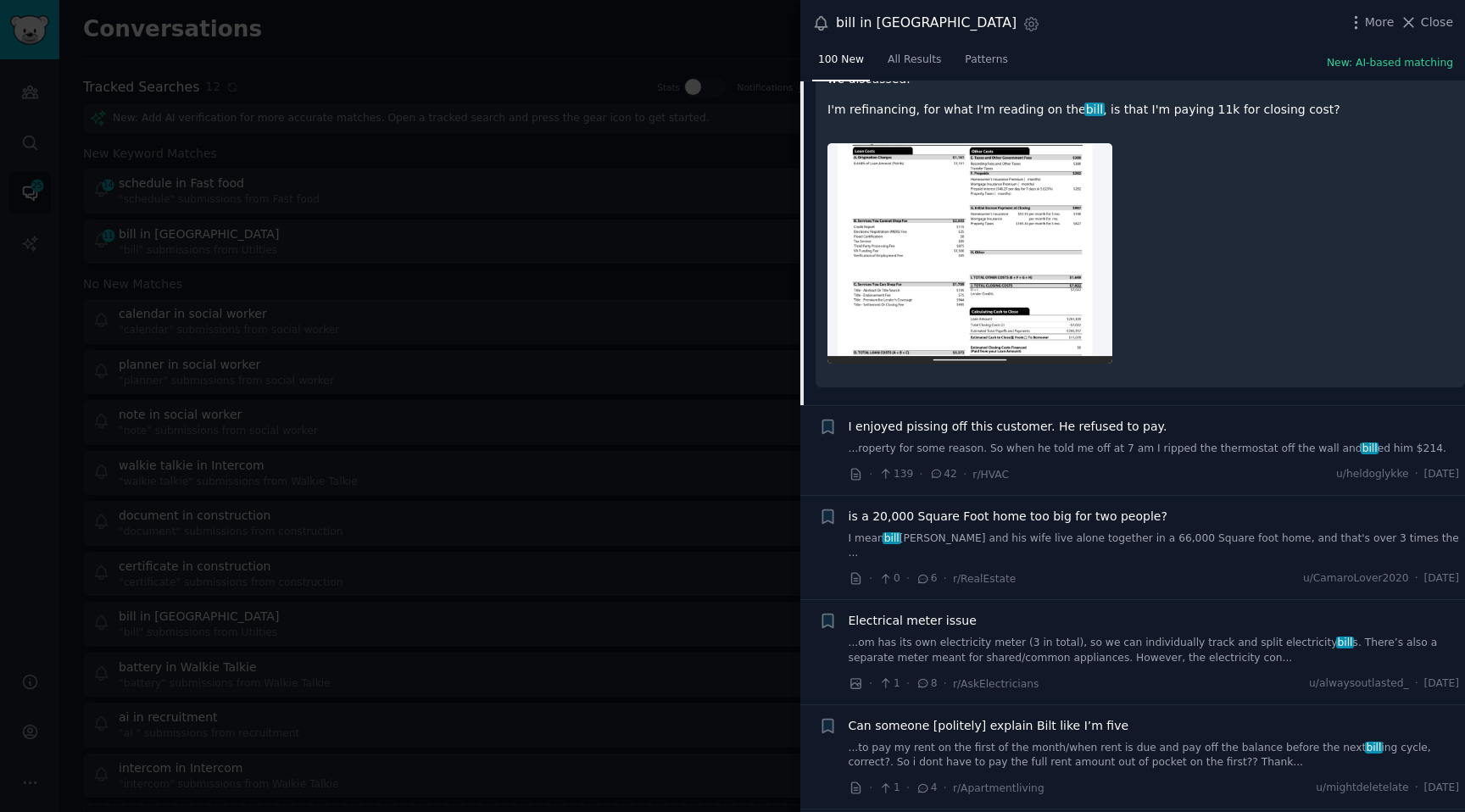
scroll to position [5335, 0]
click at [1002, 507] on span "is a 20,000 Square Foot home too big for two people?" at bounding box center [1008, 516] width 319 height 18
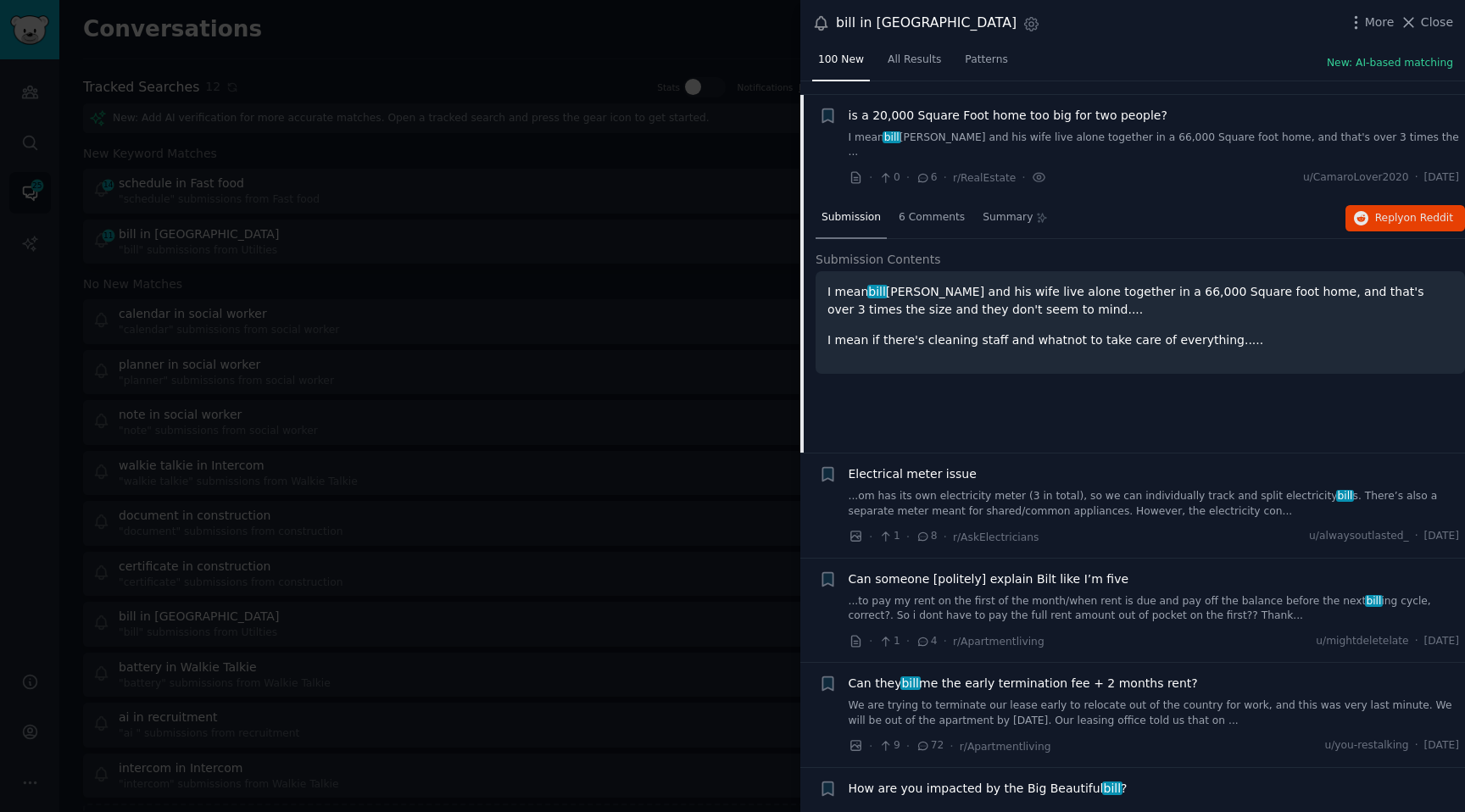
scroll to position [5261, 0]
click at [937, 333] on p "I mean if there's cleaning staff and whatnot to take care of everything....." at bounding box center [1140, 341] width 626 height 18
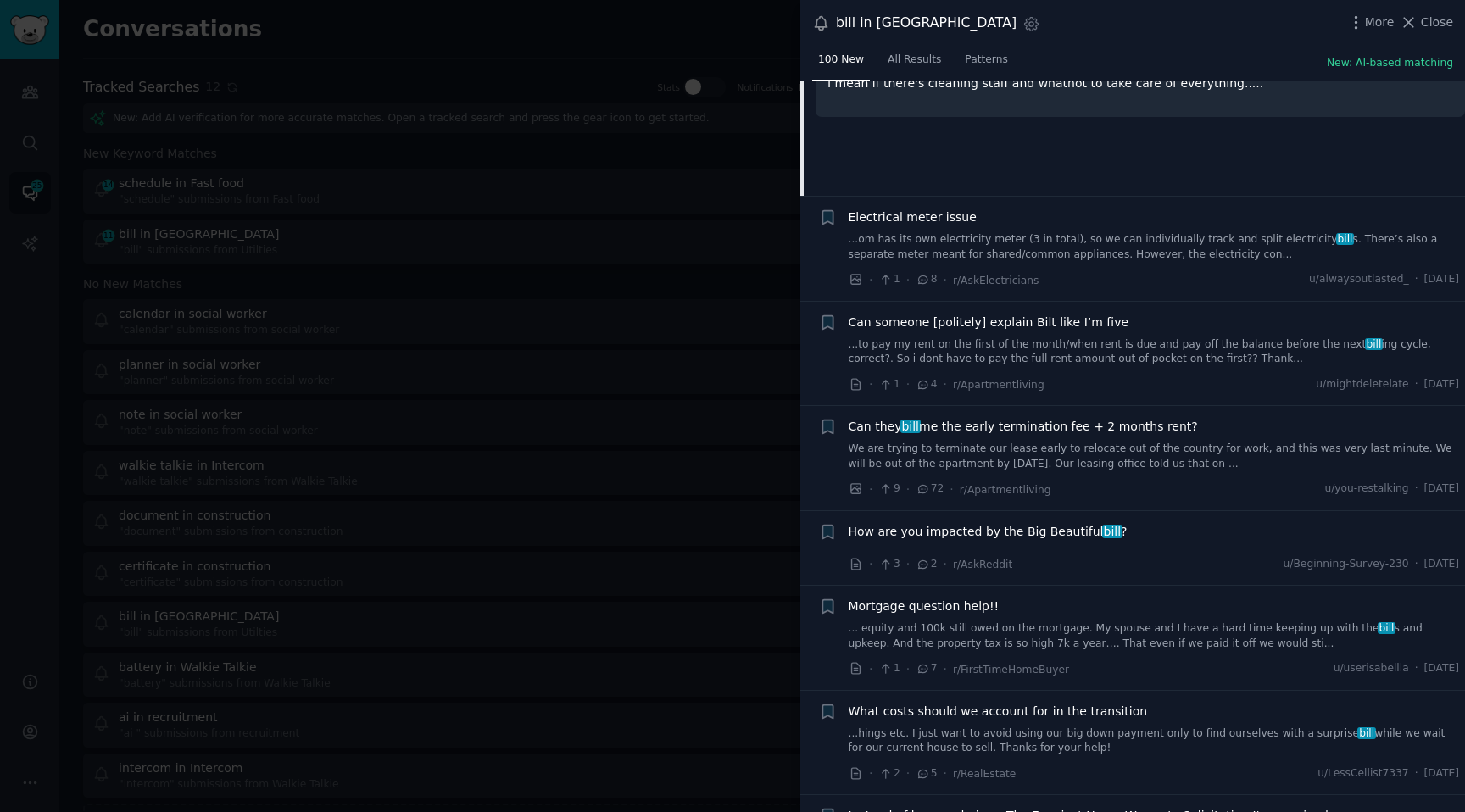
scroll to position [5522, 0]
click at [959, 415] on span "Can they bill me the early termination fee + 2 months rent?" at bounding box center [1023, 423] width 350 height 18
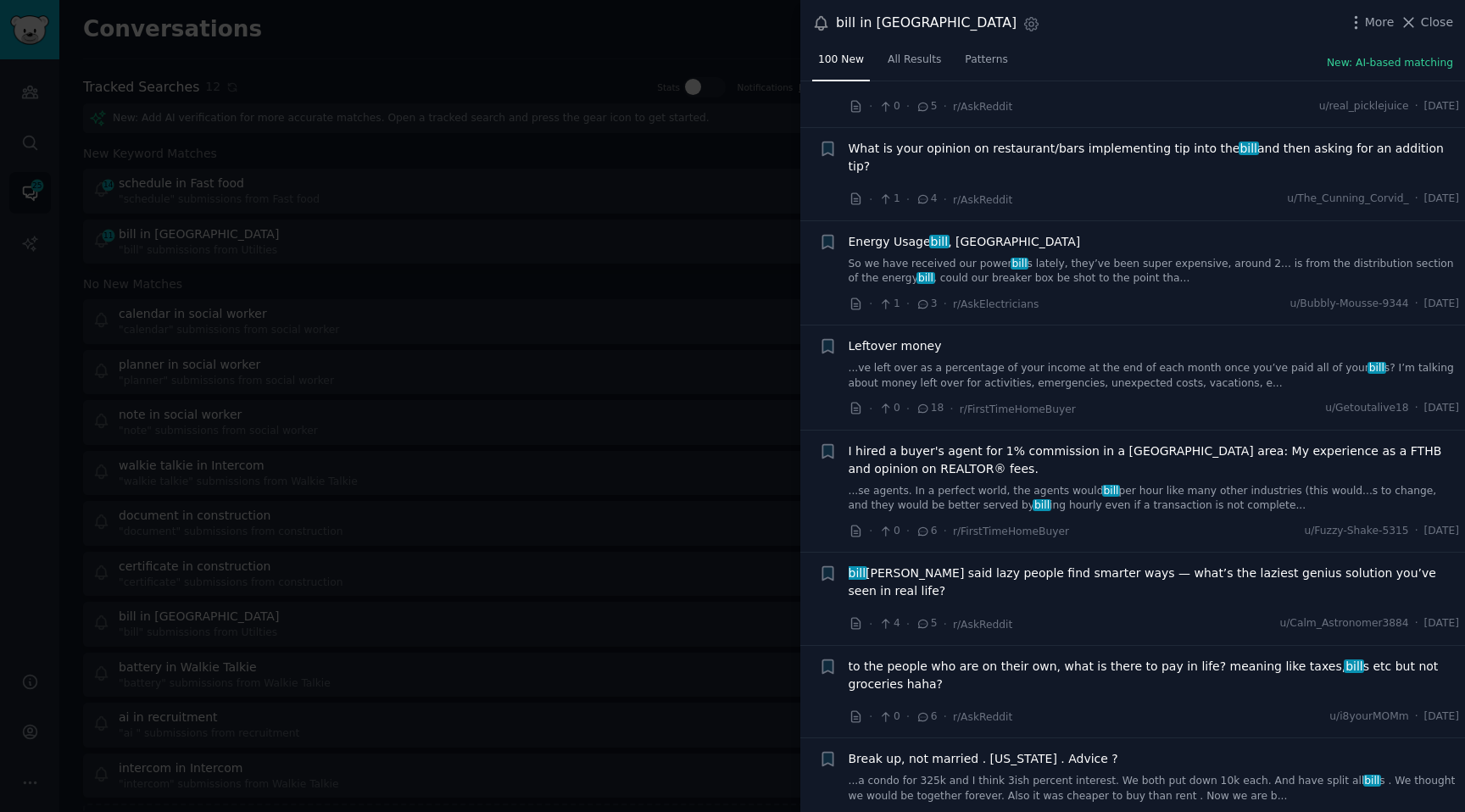
scroll to position [9736, 0]
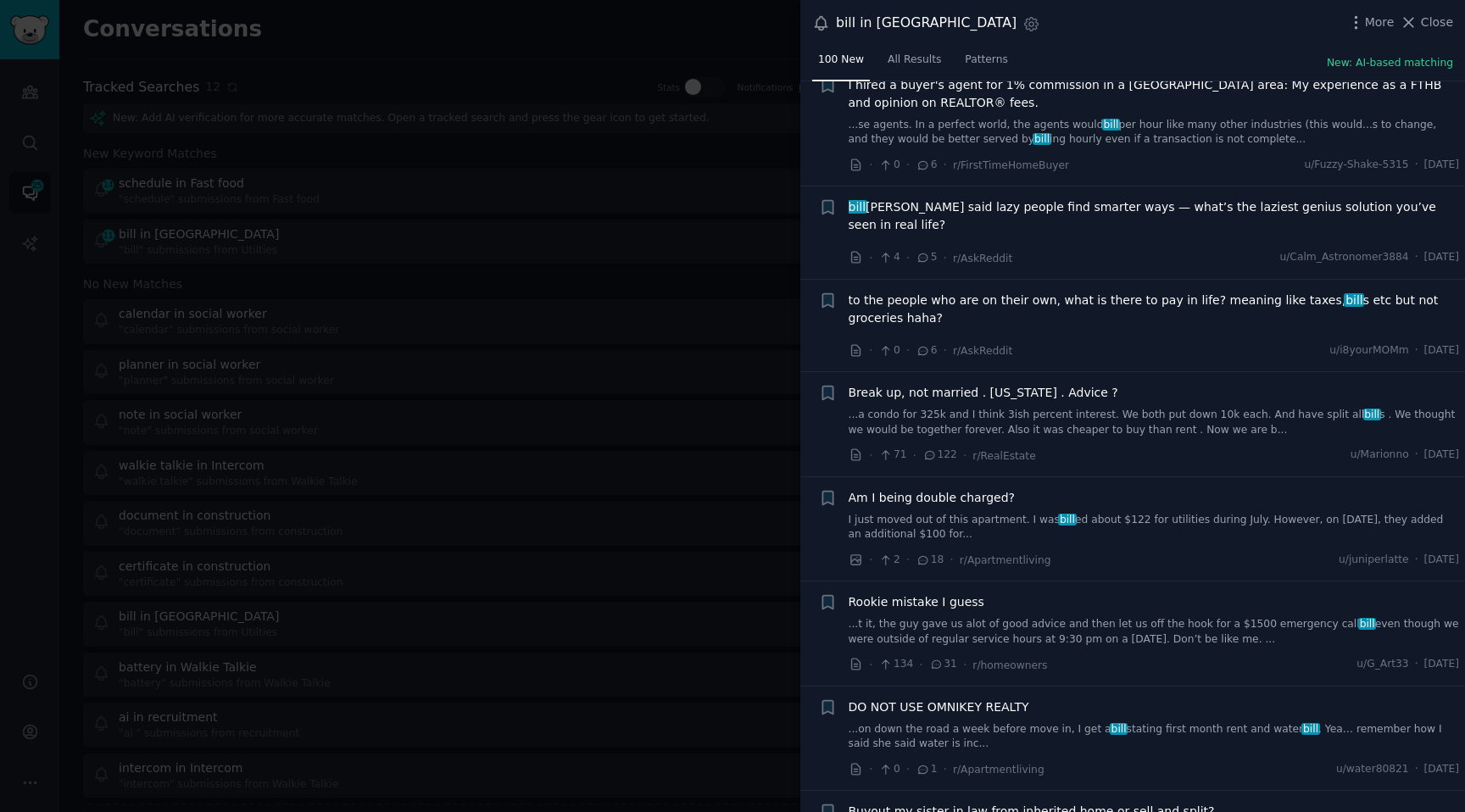
click at [1104, 513] on link "I just moved out of this apartment. I was bill ed about $122 for utilities duri…" at bounding box center [1154, 528] width 611 height 30
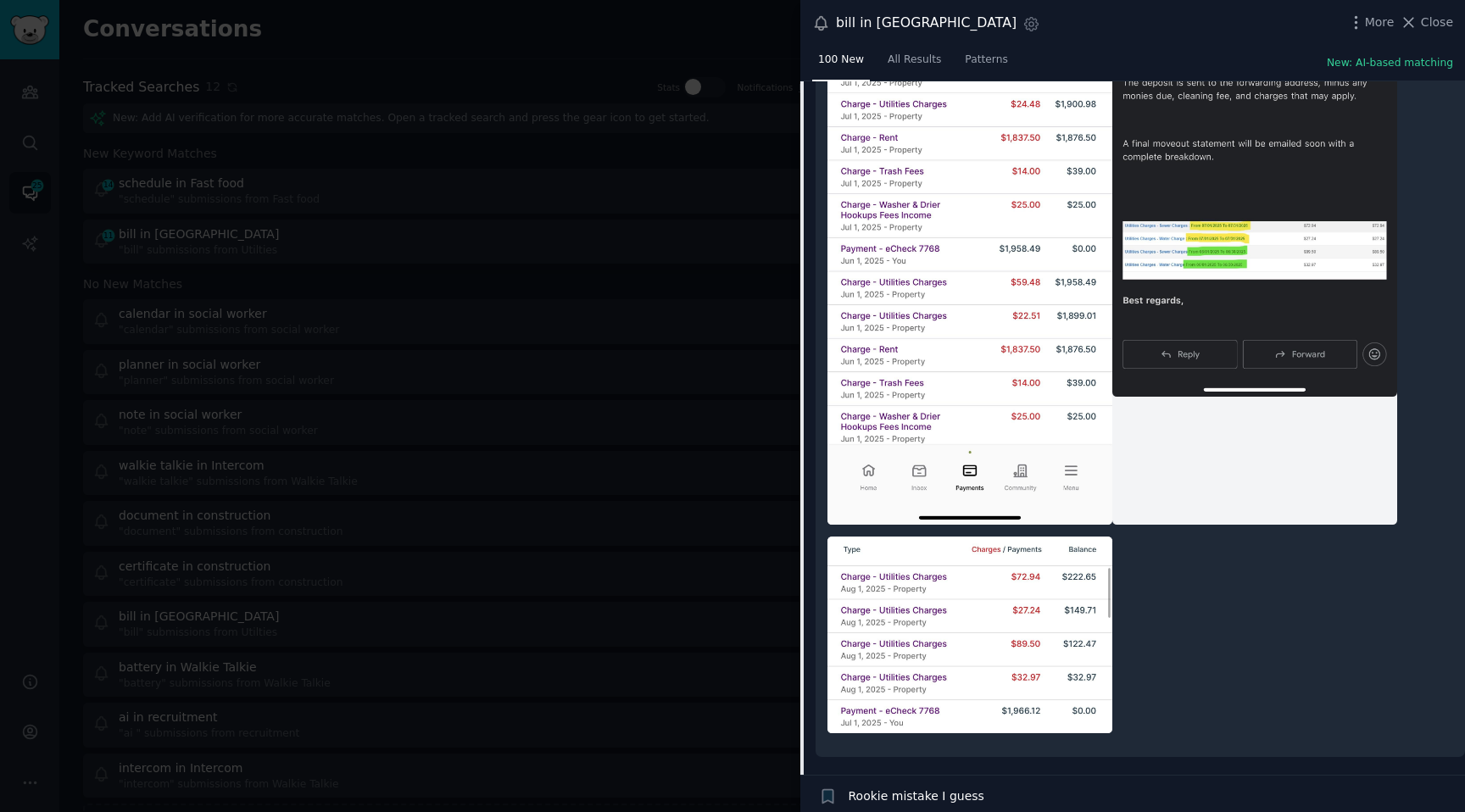
scroll to position [10388, 0]
